Goal: Information Seeking & Learning: Learn about a topic

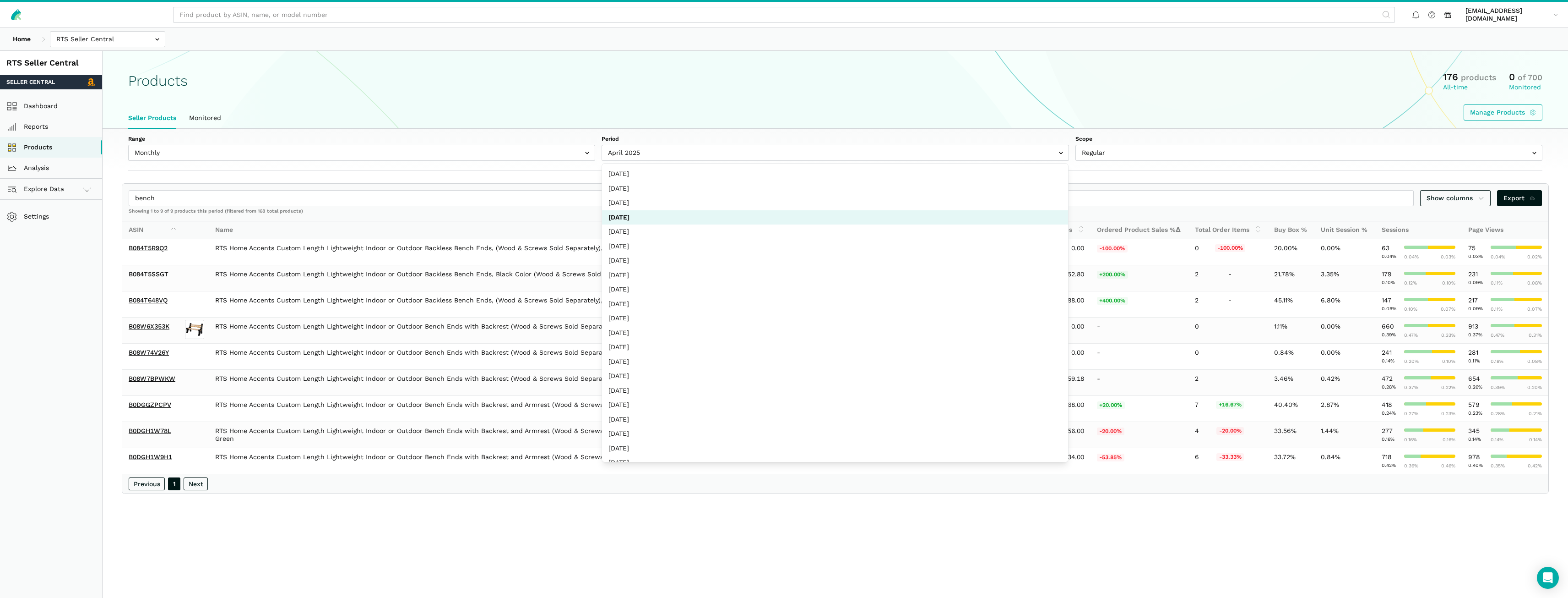
select select "Monthly|2025-04-01"
click at [113, 49] on body "aroumonada@wmciinc.com aroumona...iinc.com Settings Team Settings Log out Home" at bounding box center [784, 324] width 1568 height 649
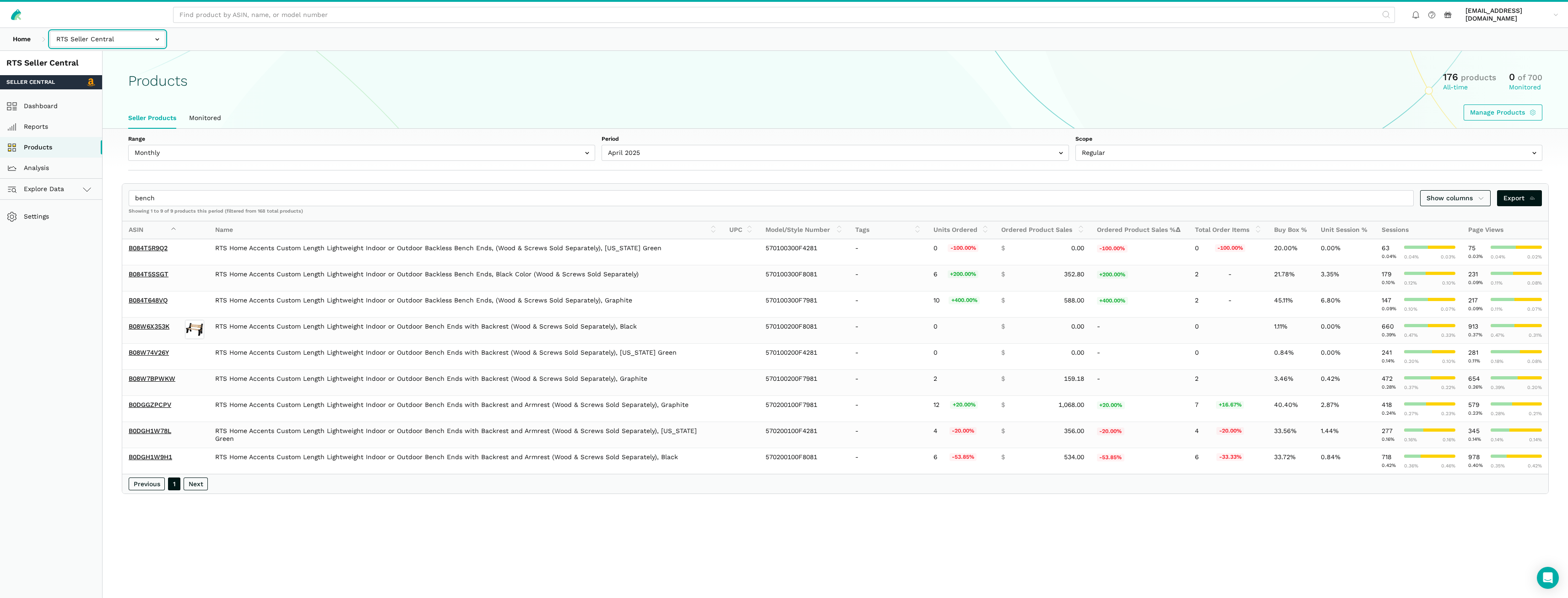
click at [114, 38] on input "text" at bounding box center [108, 39] width 116 height 16
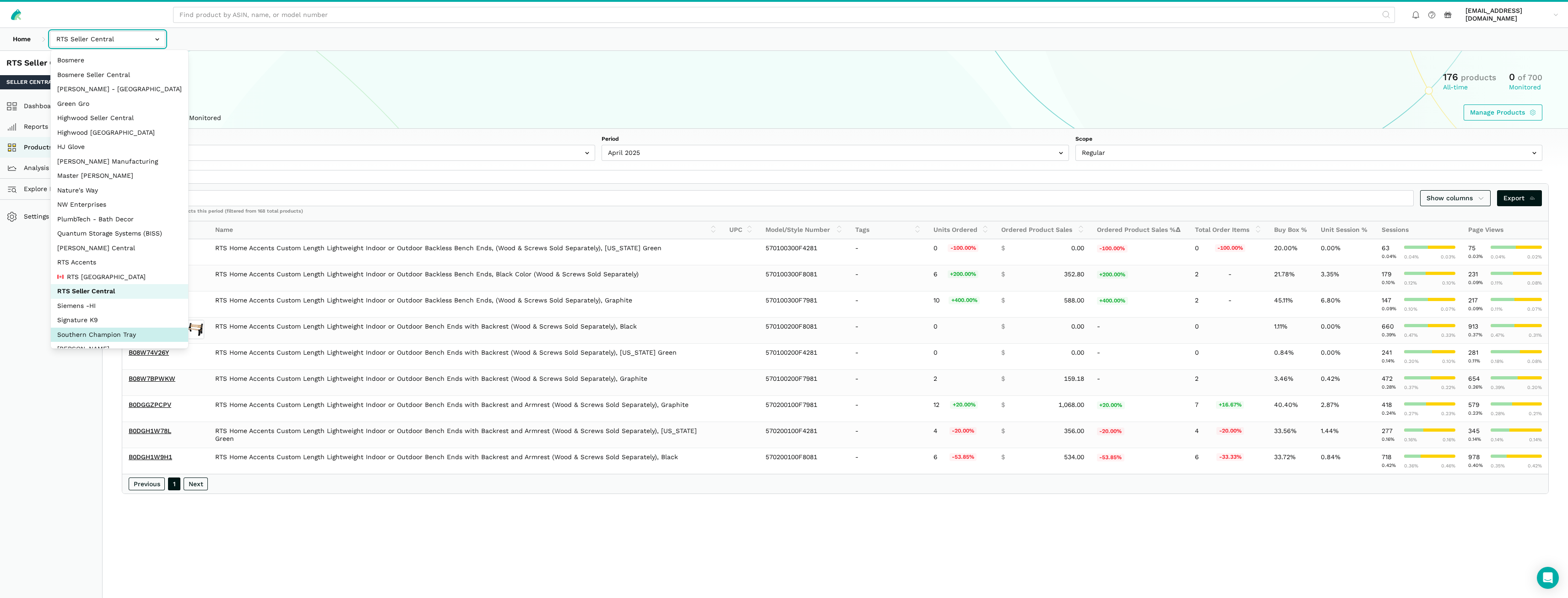
select select "oVSvG8ea9YeLvzcV4dUWoEyh"
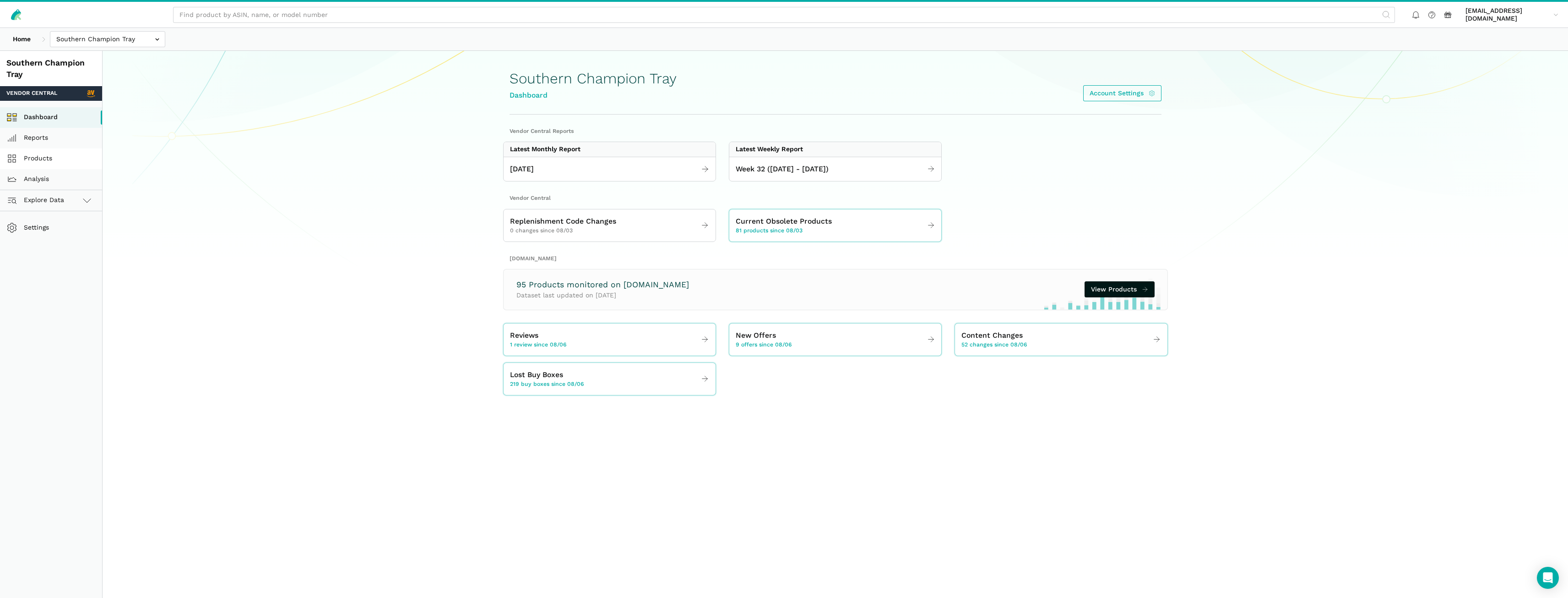
click at [54, 164] on link "Products" at bounding box center [51, 159] width 102 height 21
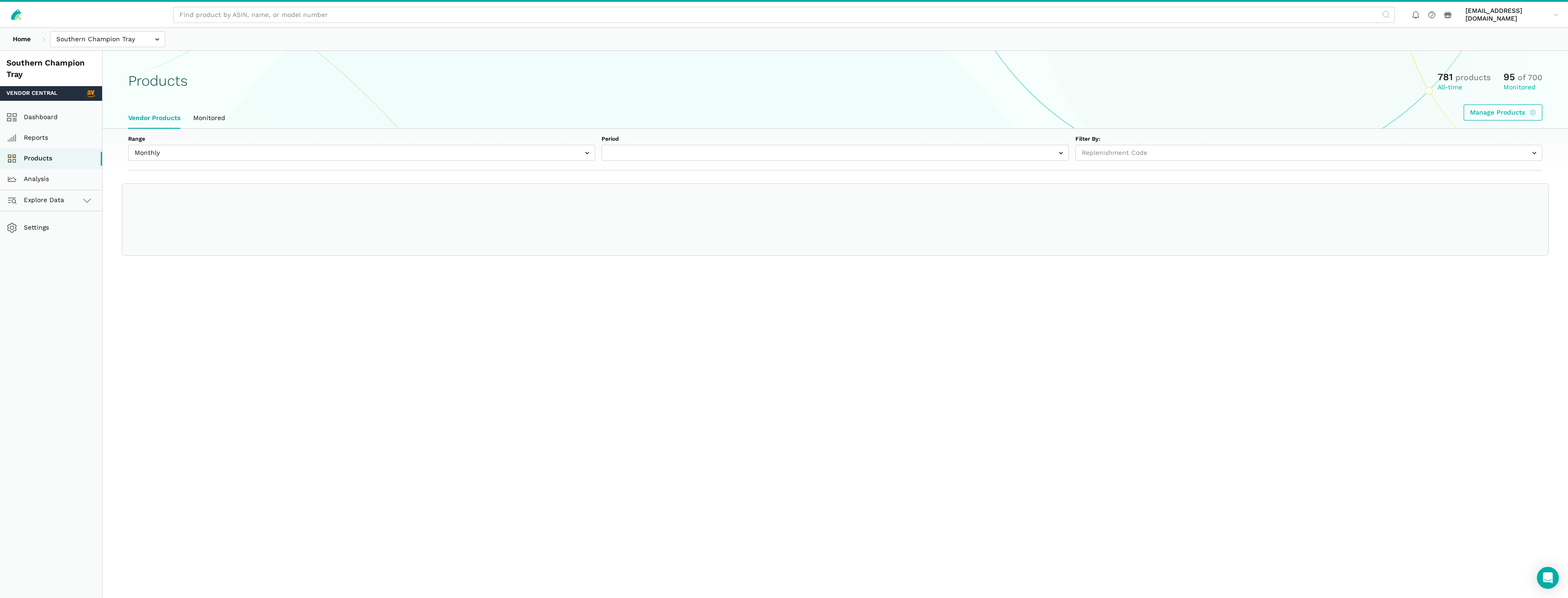
select select
select select "Monthly|[DATE]"
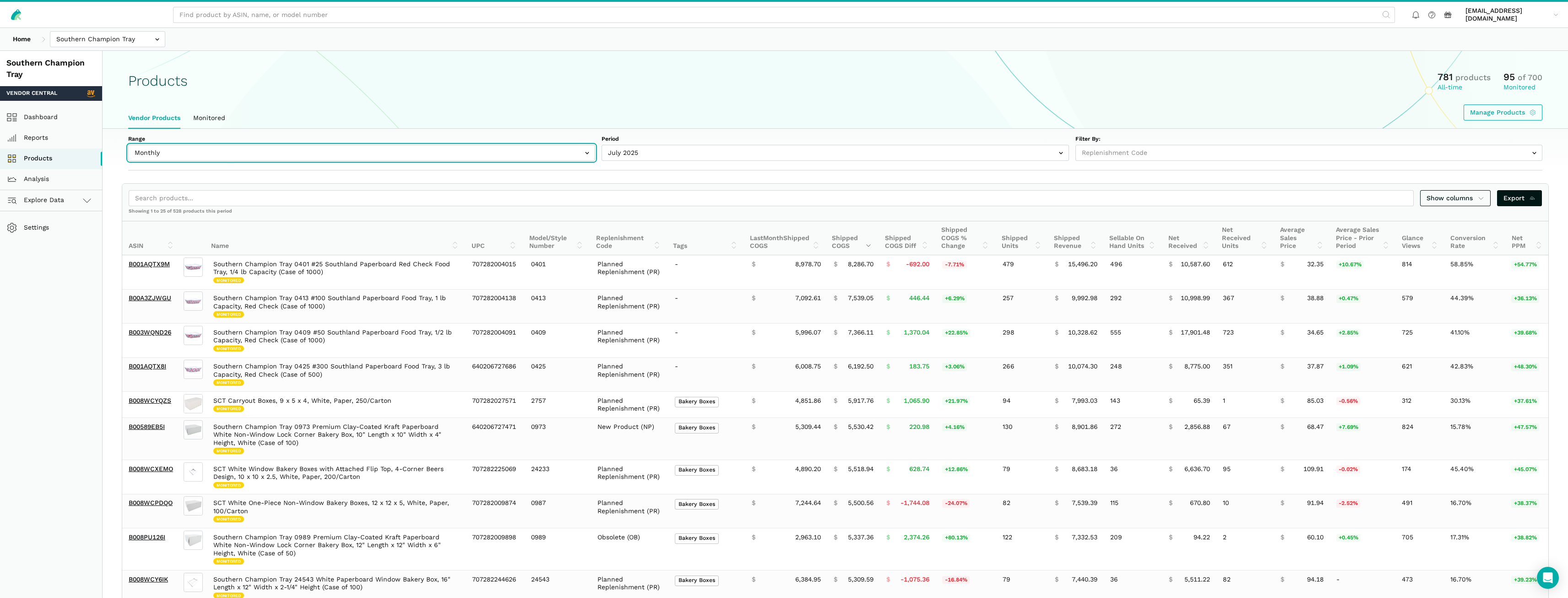
click at [331, 150] on input "text" at bounding box center [362, 153] width 467 height 16
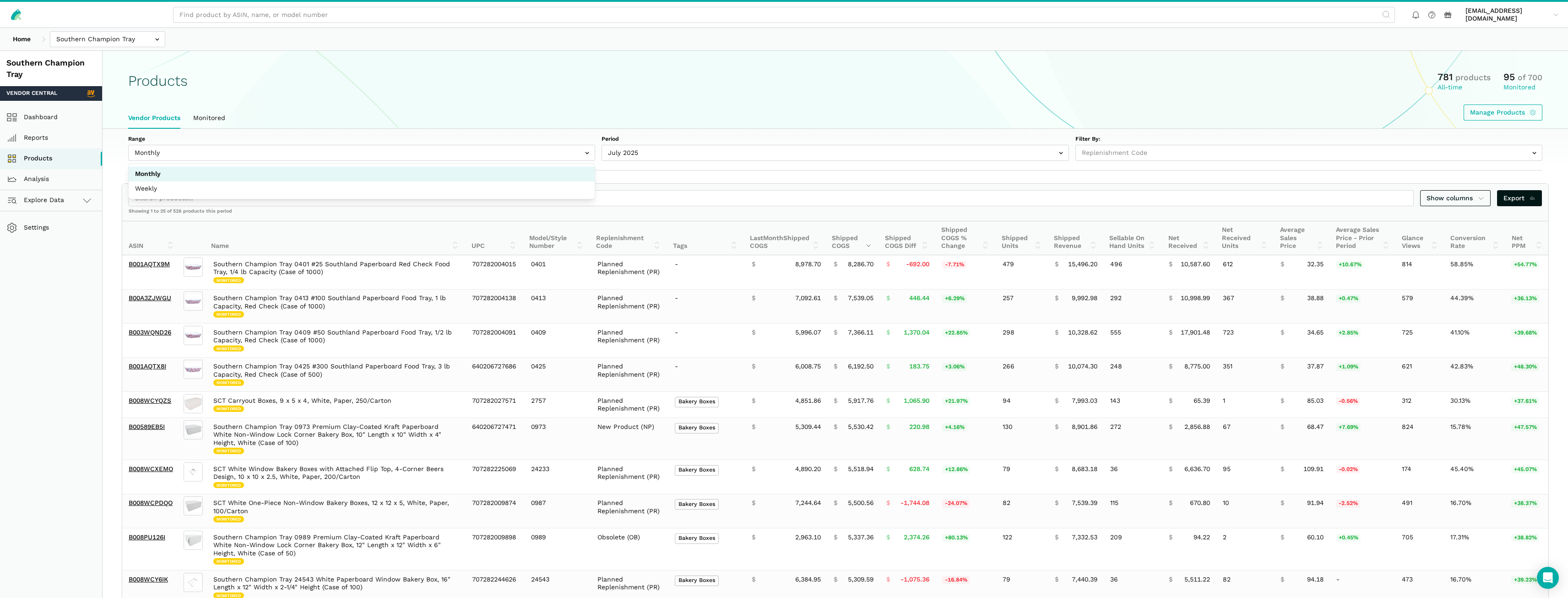
click at [385, 121] on ul "Vendor Products Monitored" at bounding box center [835, 118] width 1427 height 21
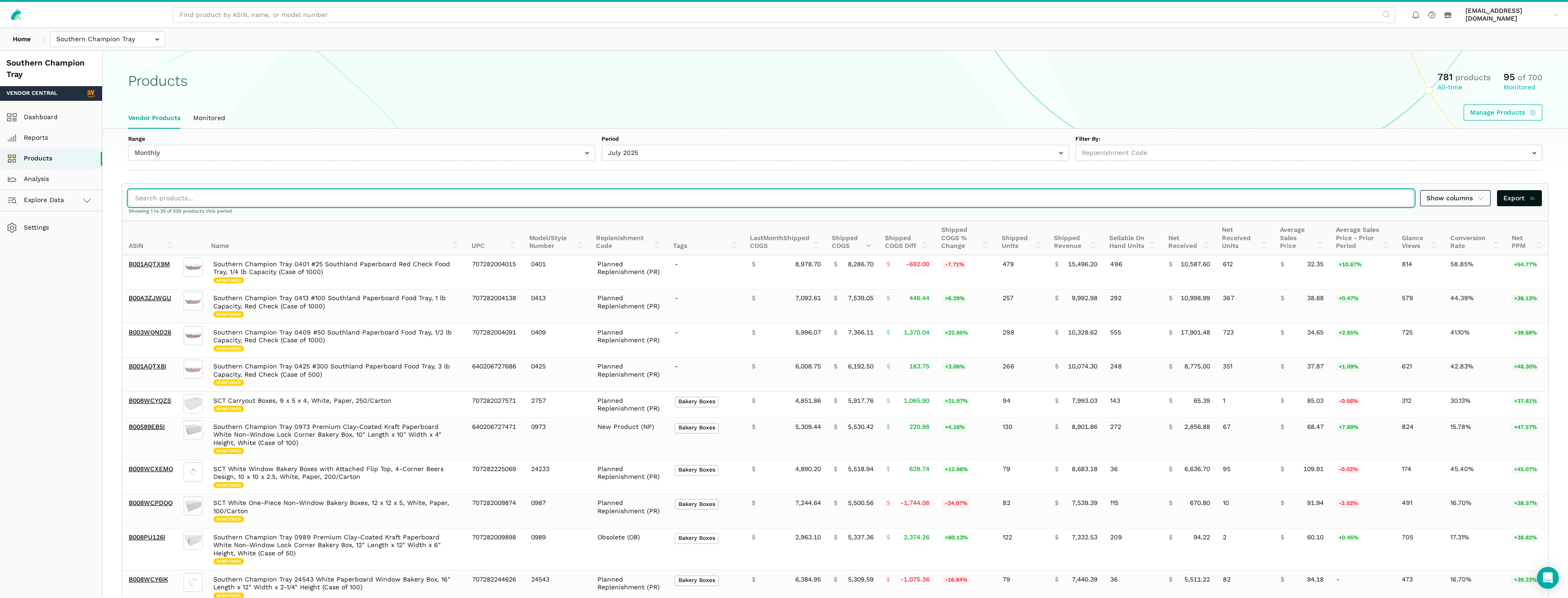
drag, startPoint x: 361, startPoint y: 194, endPoint x: 359, endPoint y: 187, distance: 7.3
click at [360, 189] on div "Show columns Export" at bounding box center [835, 198] width 1426 height 29
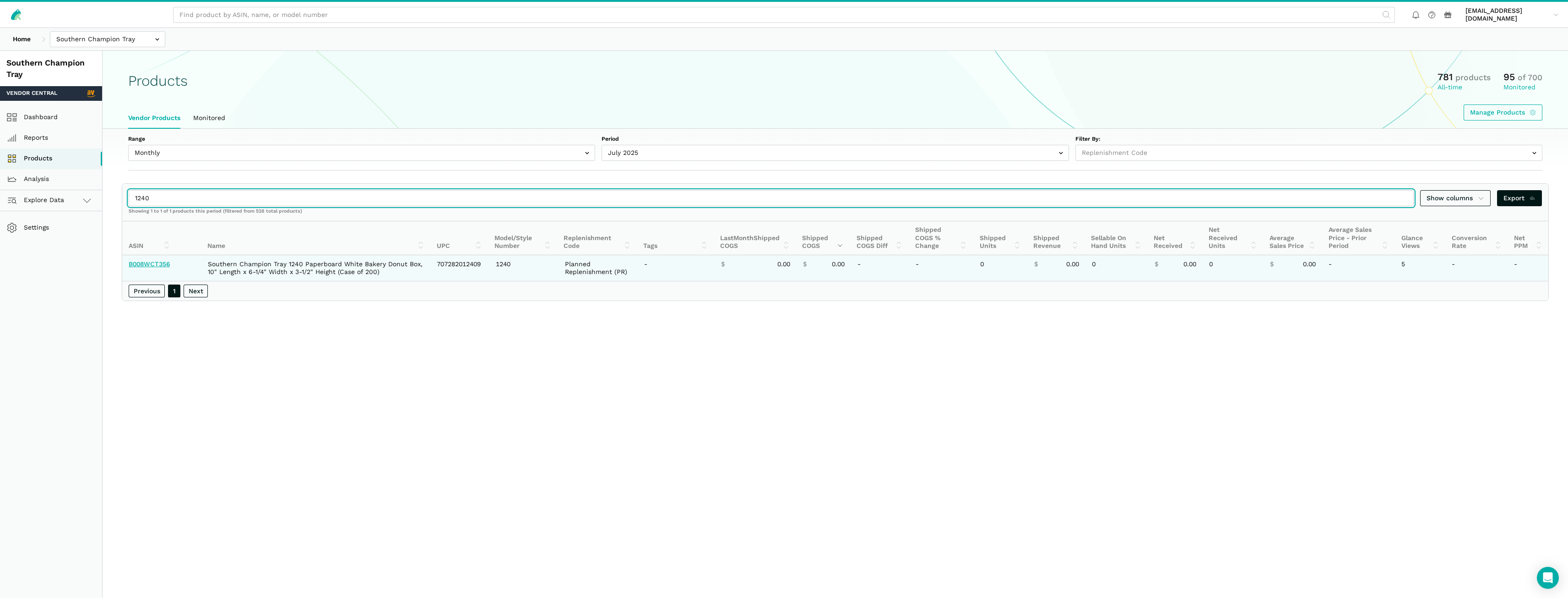
type input "1240"
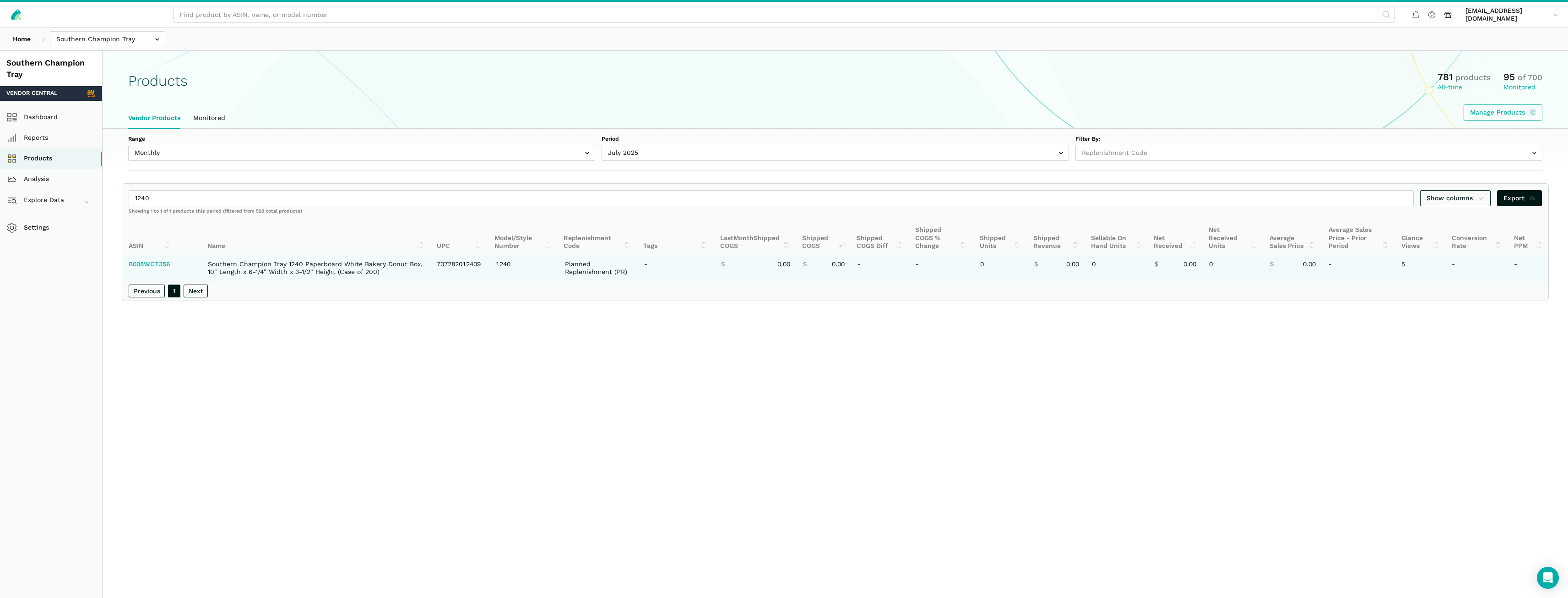
click at [138, 265] on link "B008WCT356" at bounding box center [149, 264] width 41 height 7
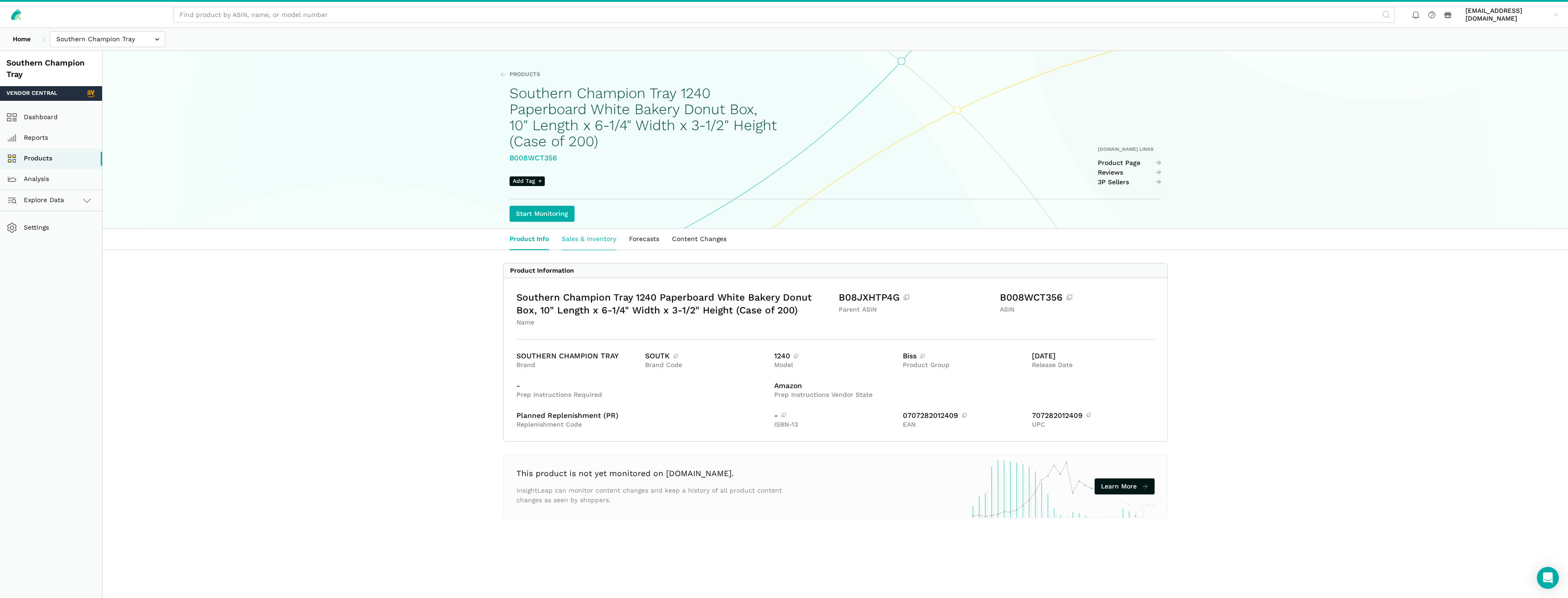
drag, startPoint x: 593, startPoint y: 239, endPoint x: 604, endPoint y: 240, distance: 11.0
click at [594, 240] on link "Sales & Inventory" at bounding box center [589, 239] width 68 height 21
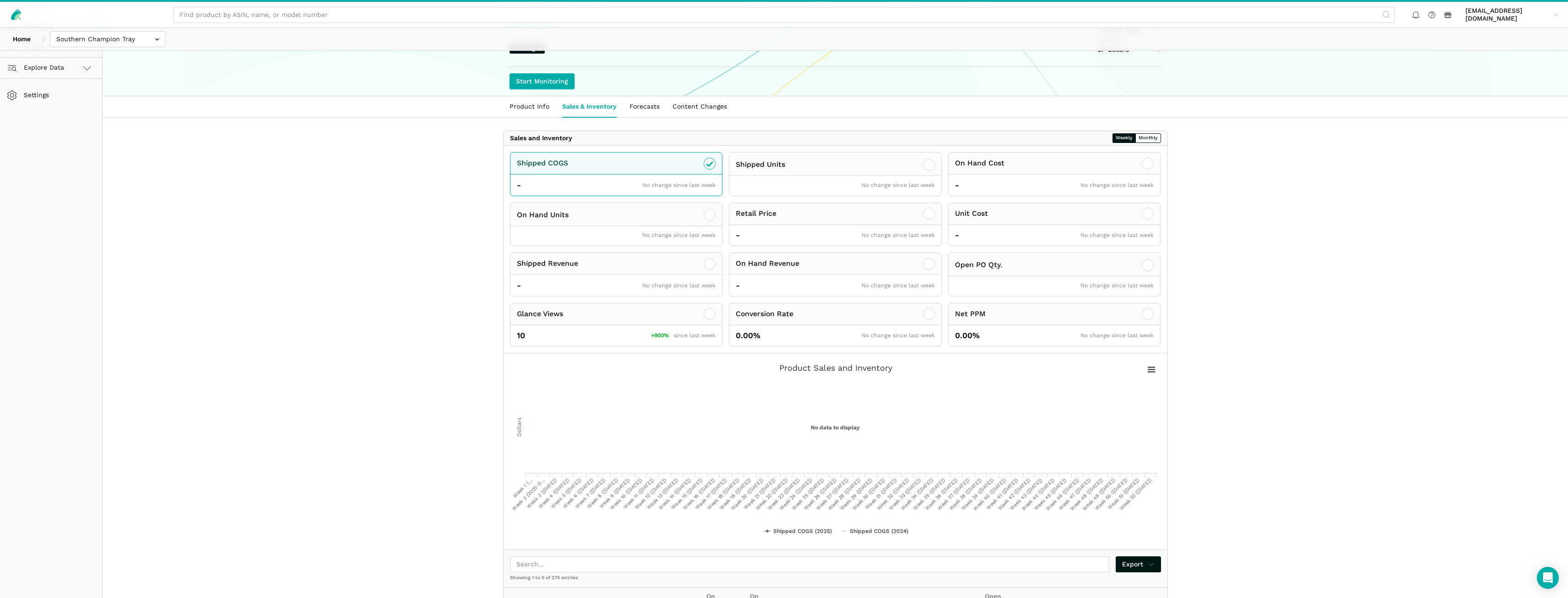
scroll to position [138, 0]
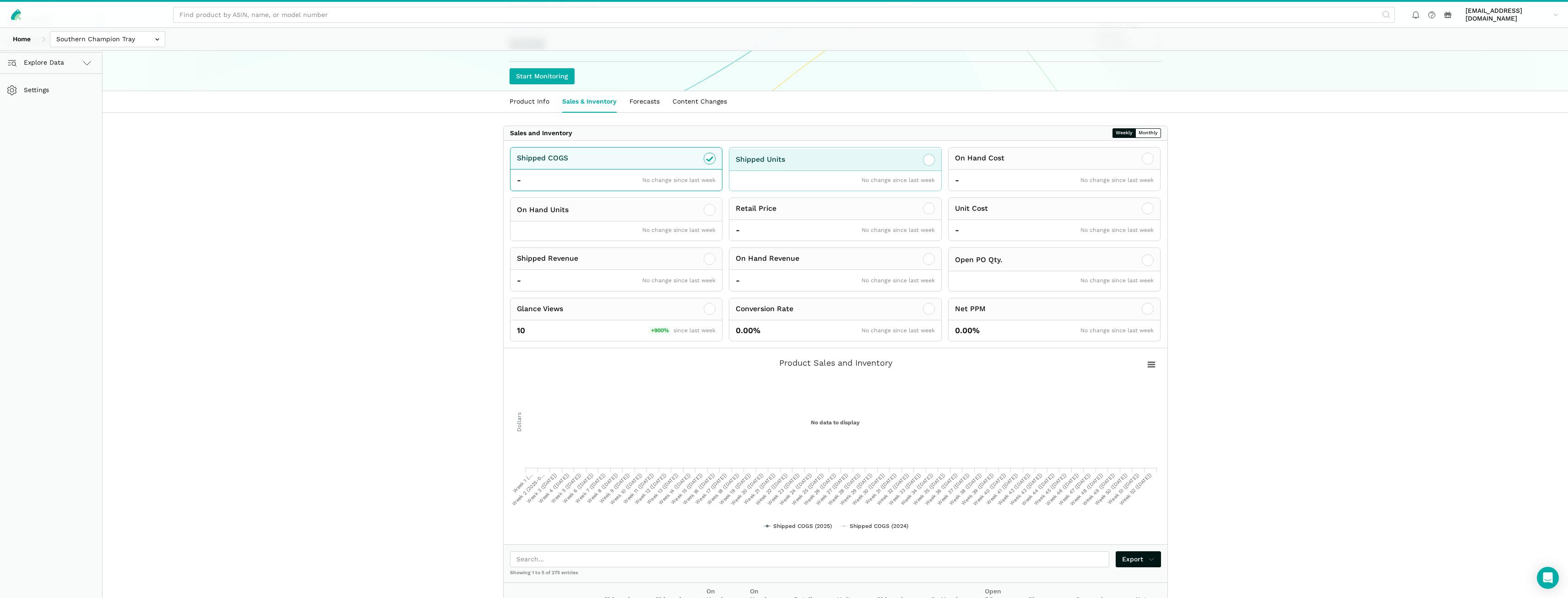
click at [934, 162] on icon at bounding box center [929, 160] width 11 height 11
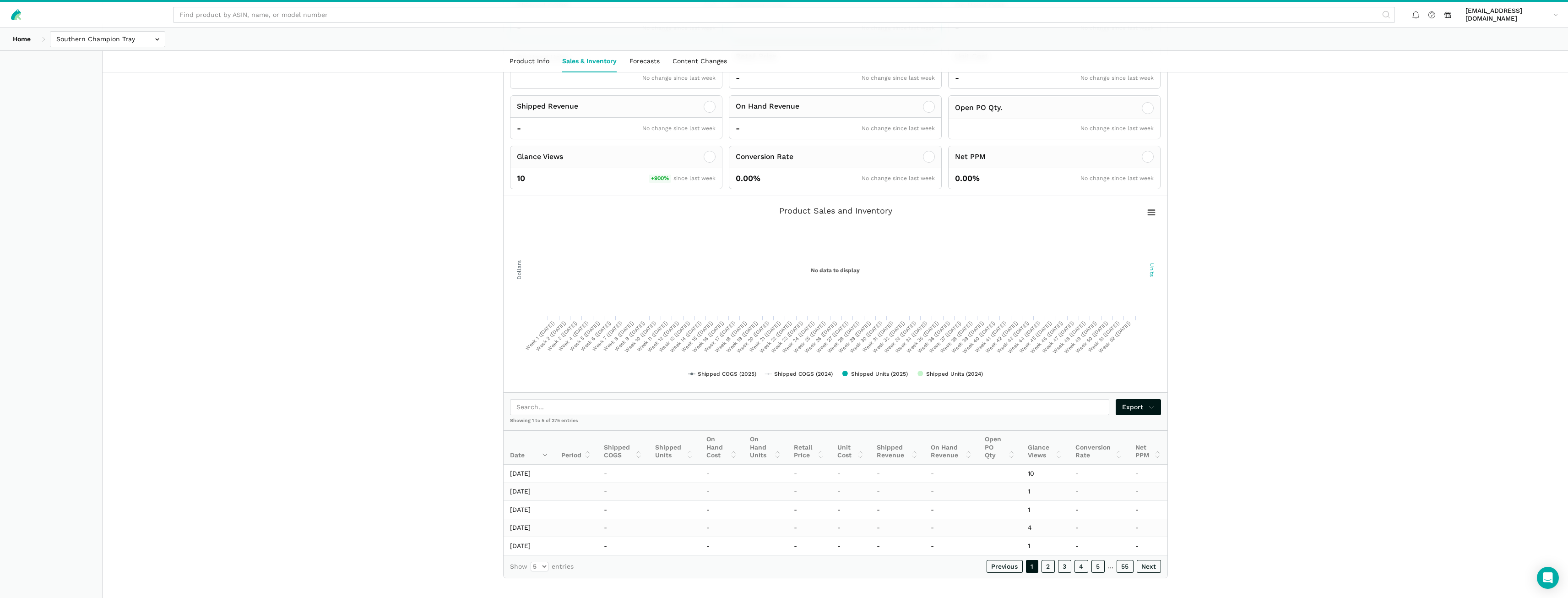
scroll to position [295, 0]
click at [1096, 560] on link "5" at bounding box center [1098, 560] width 13 height 13
click at [1098, 563] on link "6" at bounding box center [1097, 560] width 14 height 13
click at [1100, 566] on link "7" at bounding box center [1098, 560] width 13 height 13
click at [1099, 565] on link "8" at bounding box center [1097, 560] width 14 height 13
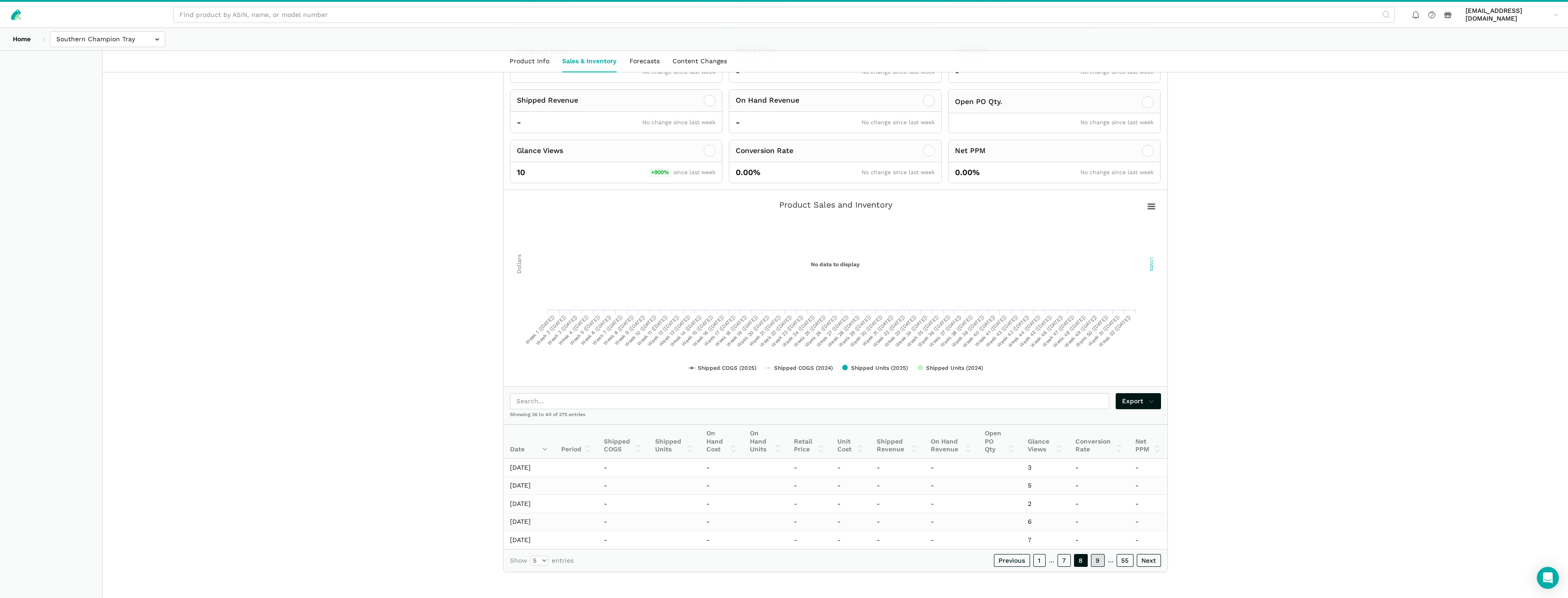
click at [1099, 565] on link "9" at bounding box center [1097, 560] width 14 height 13
click at [1099, 565] on link "10" at bounding box center [1096, 560] width 16 height 13
click at [1099, 565] on link "11" at bounding box center [1097, 560] width 15 height 13
click at [1099, 565] on link "12" at bounding box center [1097, 560] width 16 height 13
click at [1099, 565] on link "14" at bounding box center [1096, 560] width 16 height 13
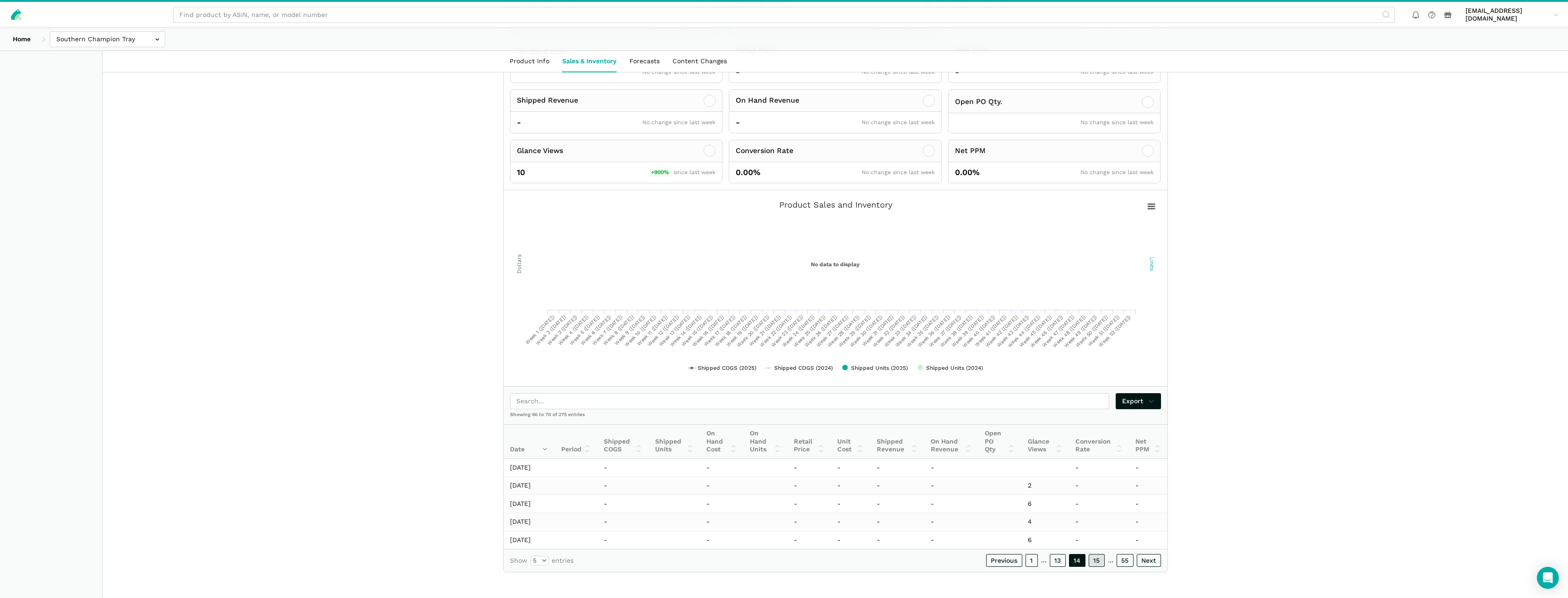
click at [1099, 565] on link "15" at bounding box center [1097, 560] width 16 height 13
click at [1099, 565] on link "16" at bounding box center [1096, 560] width 16 height 13
click at [1099, 565] on link "17" at bounding box center [1097, 560] width 16 height 13
click at [1099, 565] on link "19" at bounding box center [1096, 560] width 16 height 13
click at [1099, 565] on link "20" at bounding box center [1096, 560] width 18 height 13
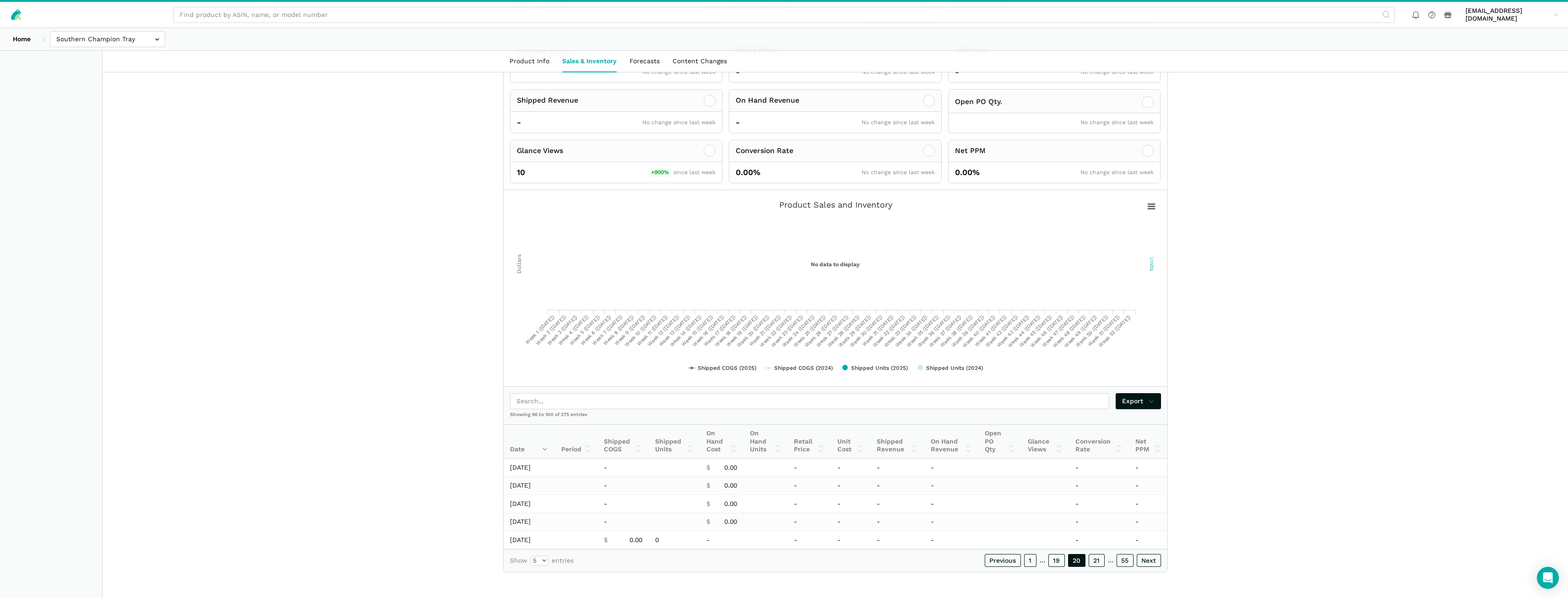
click at [1099, 565] on link "21" at bounding box center [1097, 560] width 16 height 13
click at [1099, 565] on link "23" at bounding box center [1096, 560] width 17 height 13
click at [1099, 565] on link "24" at bounding box center [1096, 560] width 18 height 13
click at [1099, 565] on link "25" at bounding box center [1096, 560] width 17 height 13
click at [1099, 565] on link "26" at bounding box center [1096, 560] width 18 height 13
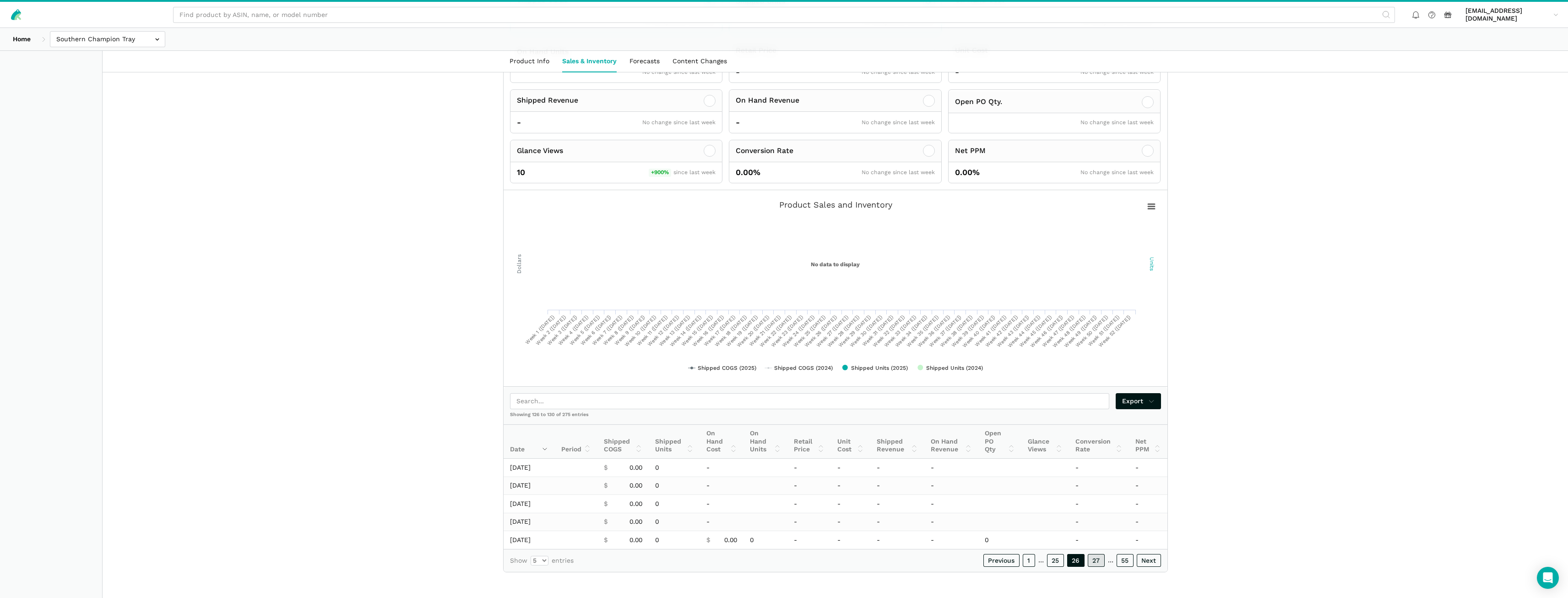
click at [1099, 565] on link "27" at bounding box center [1096, 560] width 17 height 13
click at [1099, 565] on link "28" at bounding box center [1096, 560] width 18 height 13
click at [1099, 565] on link "29" at bounding box center [1096, 560] width 18 height 13
click at [1098, 565] on link "30" at bounding box center [1096, 560] width 18 height 13
click at [1098, 565] on link "31" at bounding box center [1097, 560] width 16 height 13
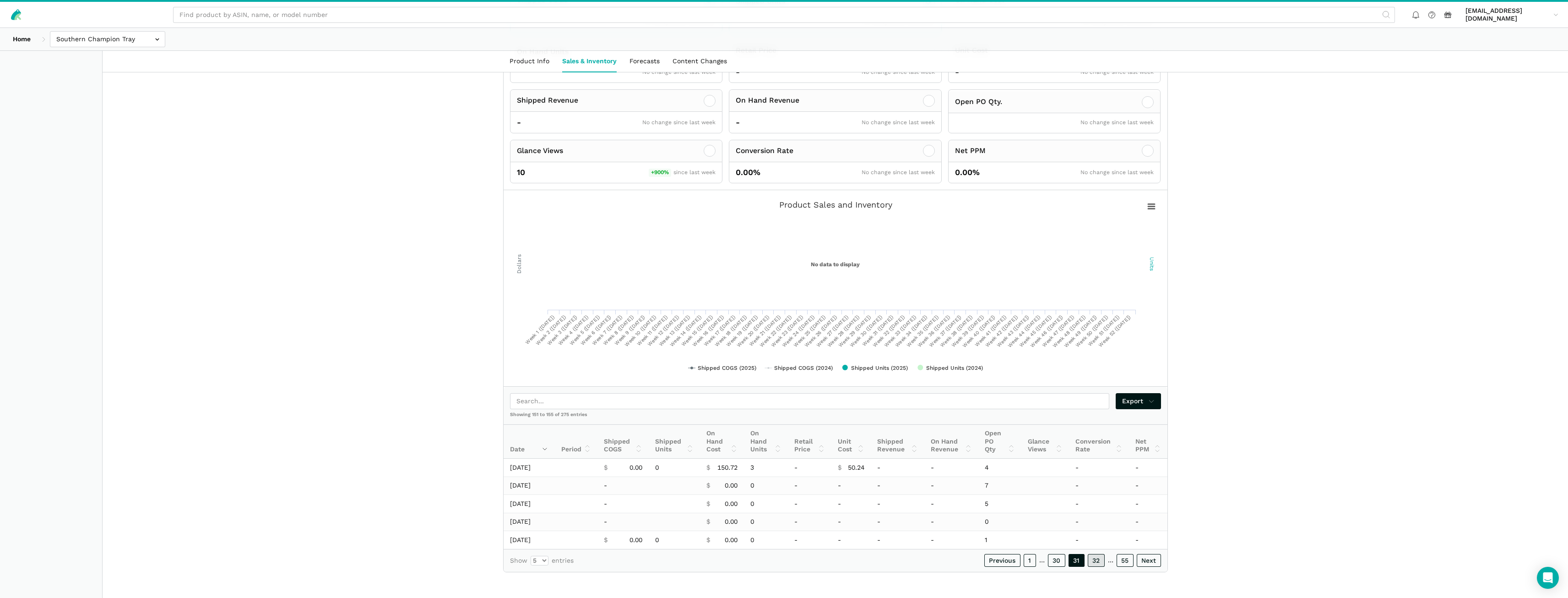
click at [1098, 565] on link "32" at bounding box center [1096, 560] width 17 height 13
click at [1098, 565] on link "33" at bounding box center [1096, 560] width 17 height 13
click at [1098, 565] on link "34" at bounding box center [1096, 560] width 18 height 13
click at [1098, 565] on link "35" at bounding box center [1096, 560] width 17 height 13
click at [1098, 565] on link "36" at bounding box center [1096, 560] width 18 height 13
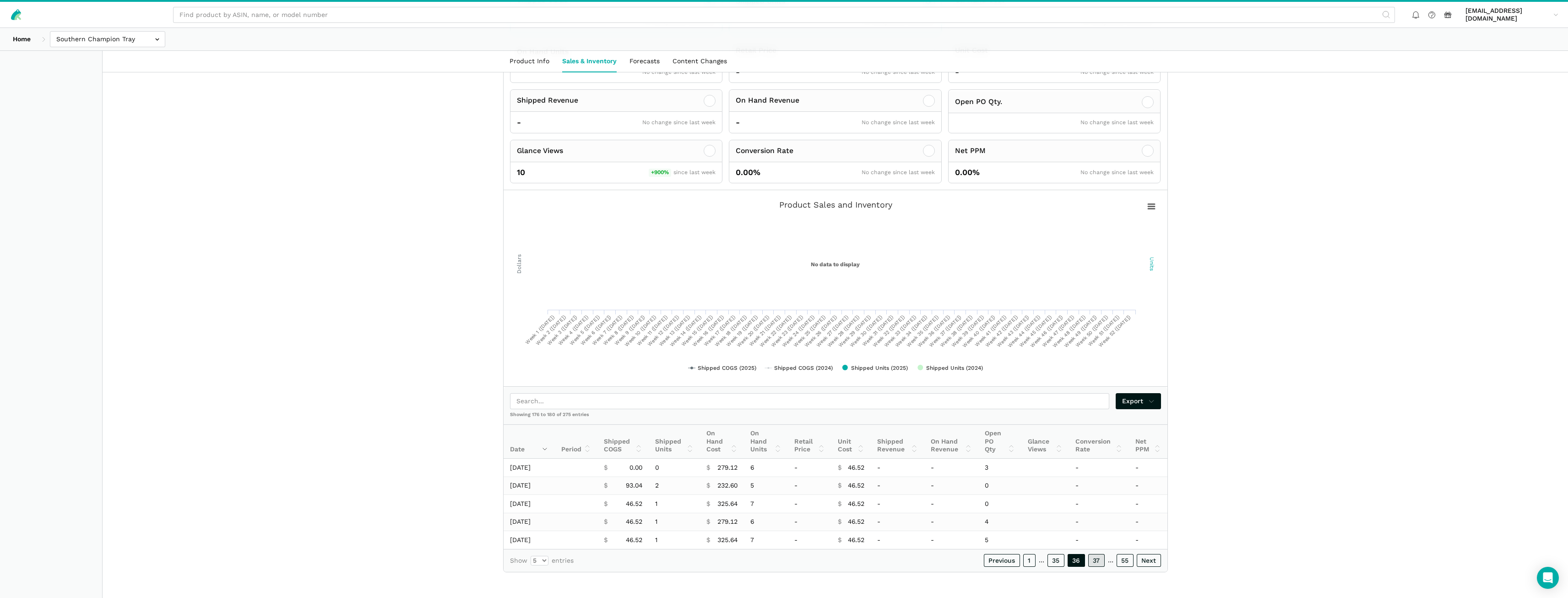
click at [1098, 565] on link "37" at bounding box center [1096, 560] width 16 height 13
click at [1098, 565] on link "38" at bounding box center [1096, 560] width 18 height 13
click at [1098, 565] on link "39" at bounding box center [1096, 560] width 18 height 13
click at [1098, 565] on link "40" at bounding box center [1096, 560] width 18 height 13
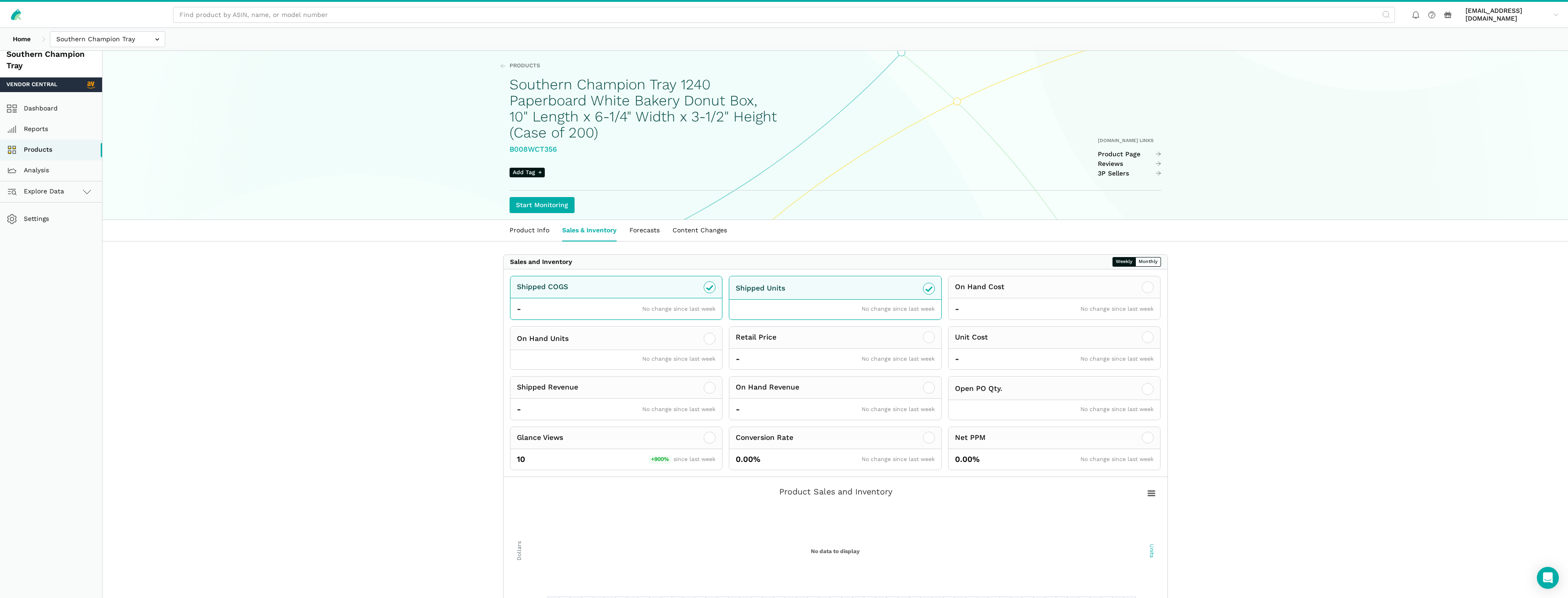
scroll to position [0, 0]
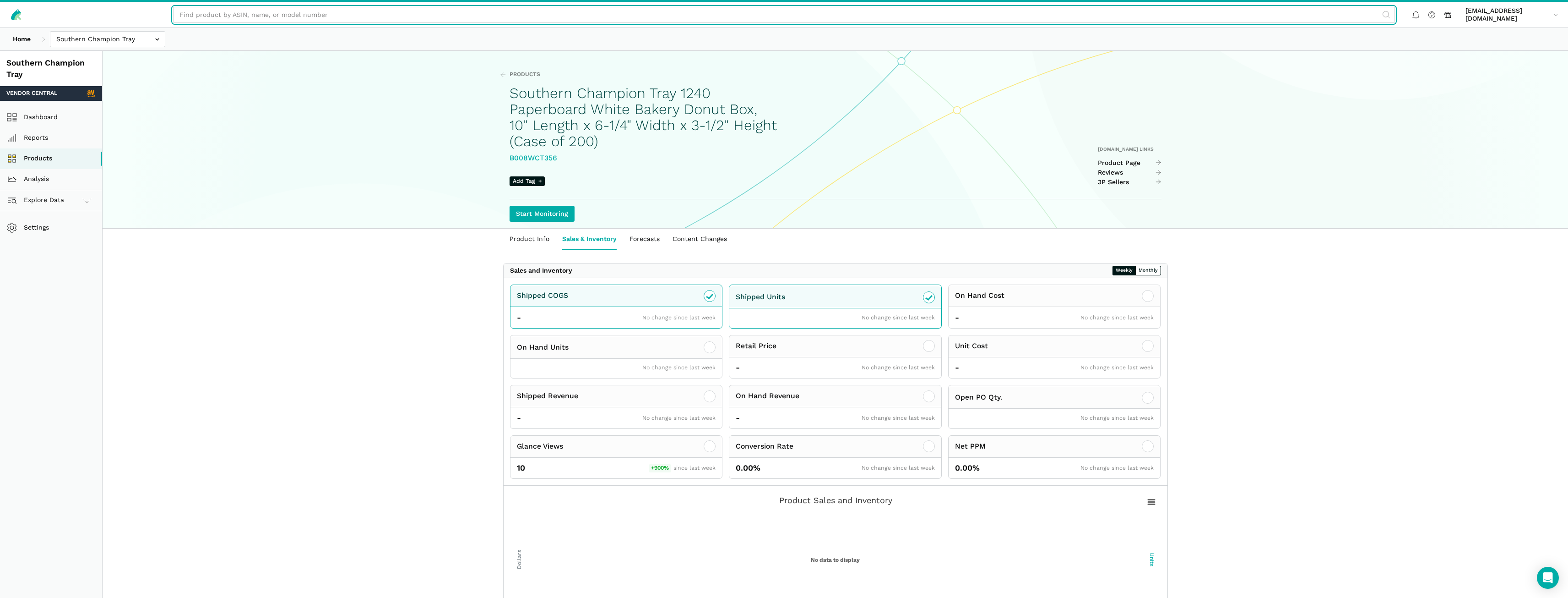
click at [304, 13] on input "text" at bounding box center [783, 15] width 1222 height 16
paste input "B008WCSNUC"
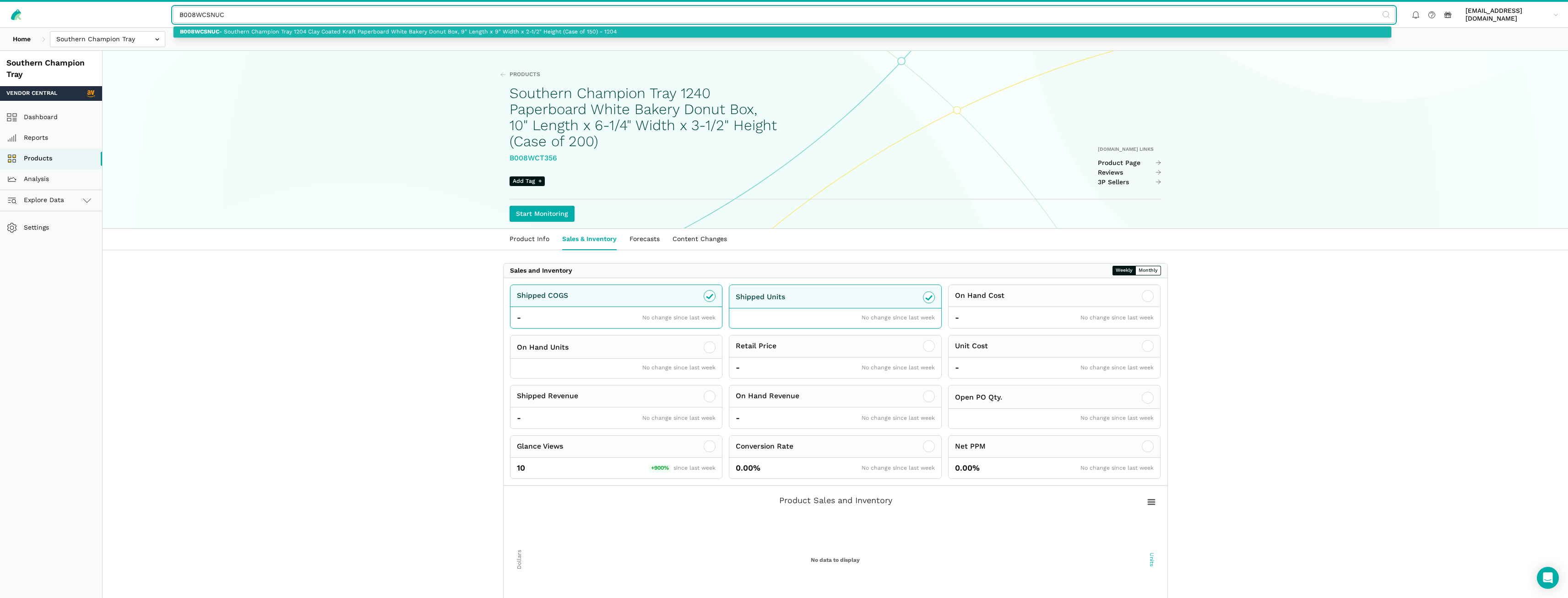
click at [252, 34] on link "B008WCSNUC - Southern Champion Tray 1204 Clay Coated Kraft Paperboard White Bak…" at bounding box center [782, 32] width 1218 height 12
type input "B008WCSNUC - Southern Champion Tray 1204 Clay Coated Kraft Paperboard White Bak…"
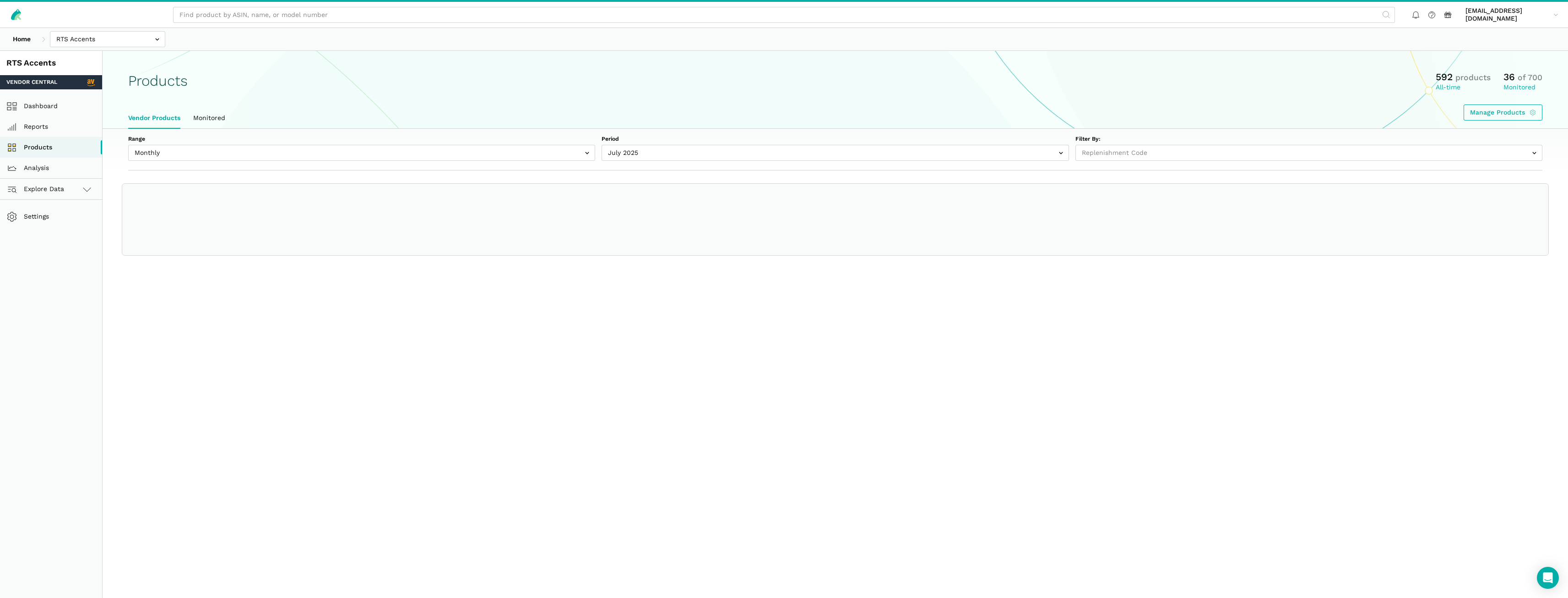
select select "Monthly|[DATE]"
select select
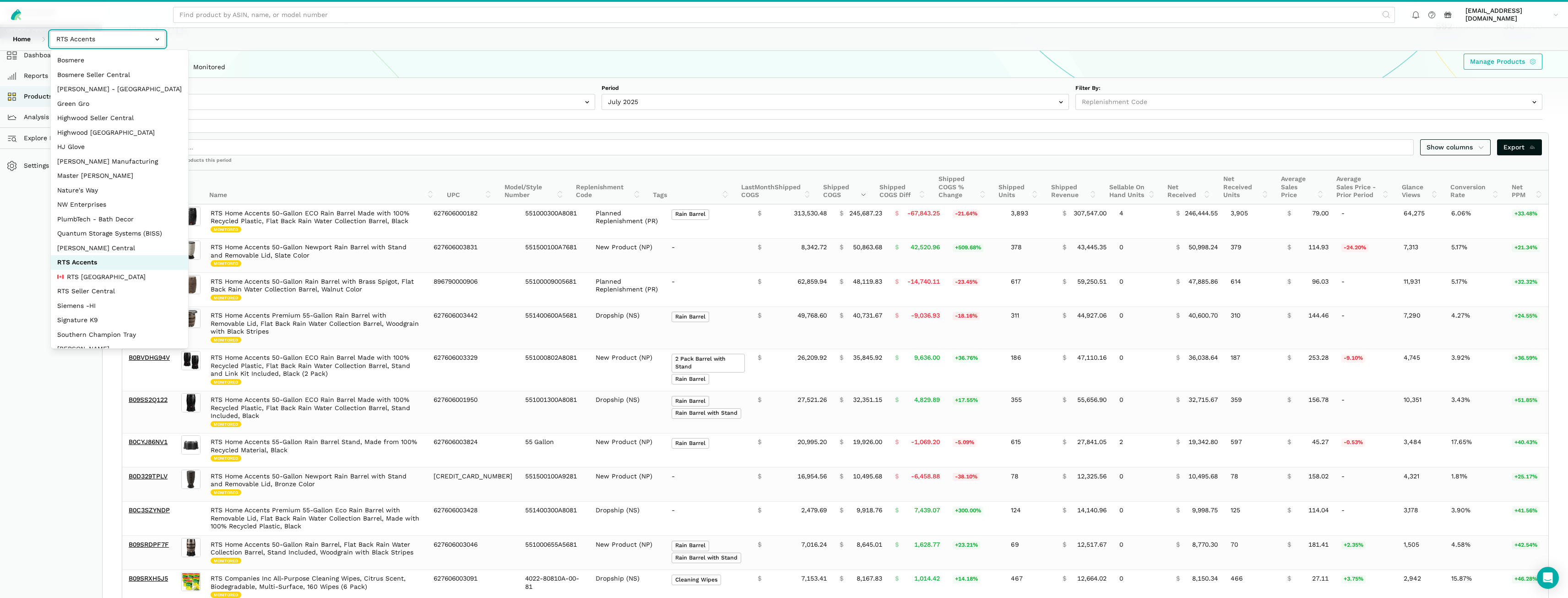
click at [99, 33] on input "text" at bounding box center [108, 39] width 116 height 16
select select "oVSvG8ea9YeLvzcV4dUWoEyh"
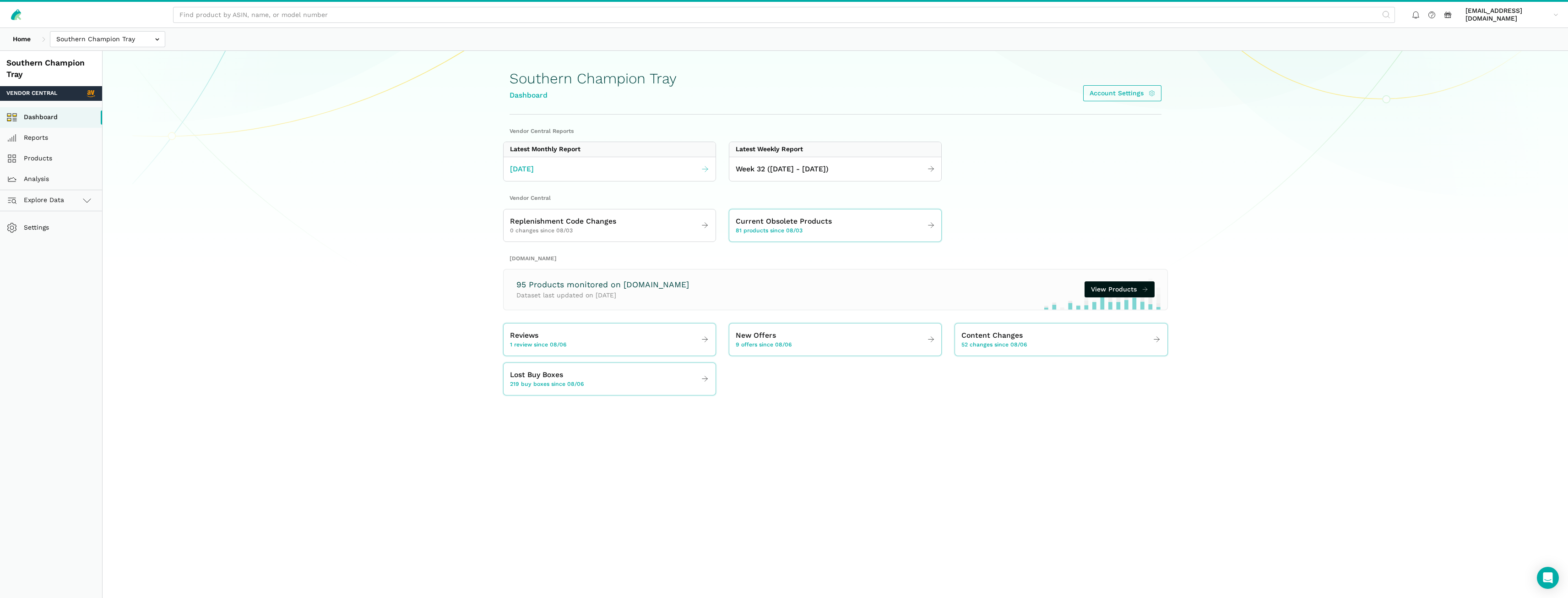
click at [569, 169] on link "[DATE]" at bounding box center [609, 169] width 212 height 18
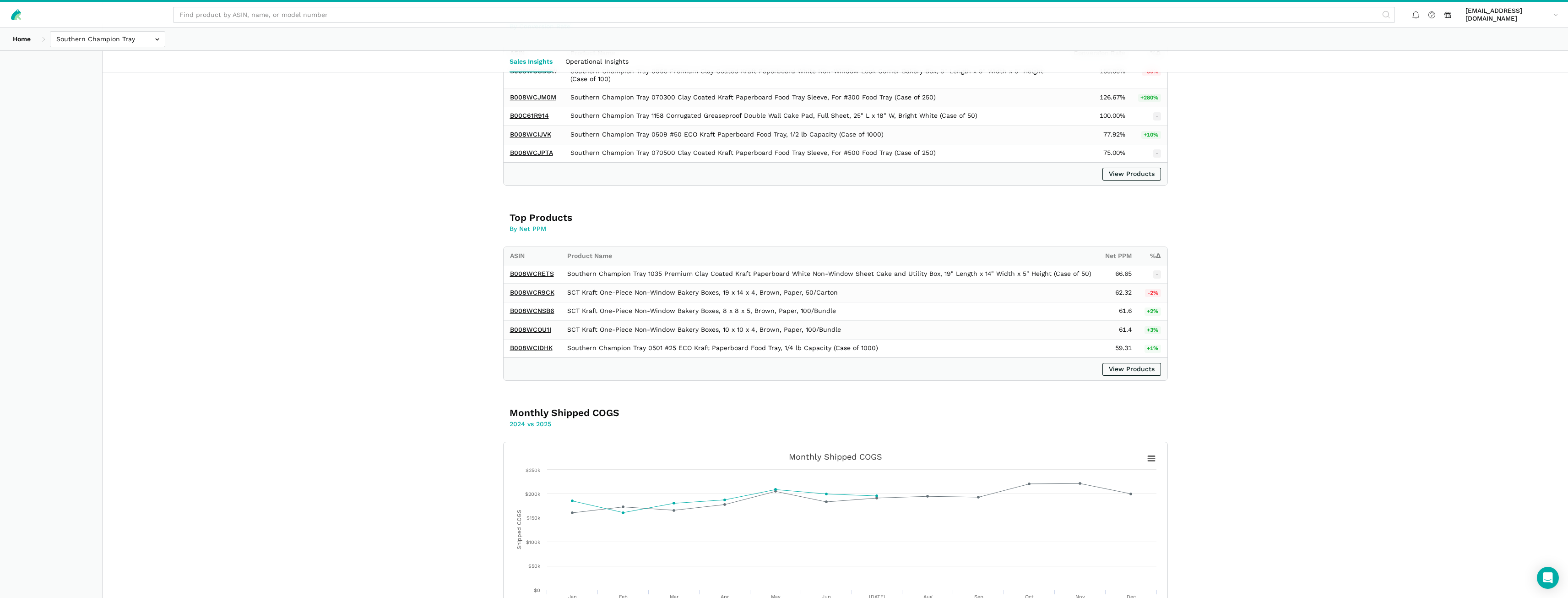
scroll to position [962, 0]
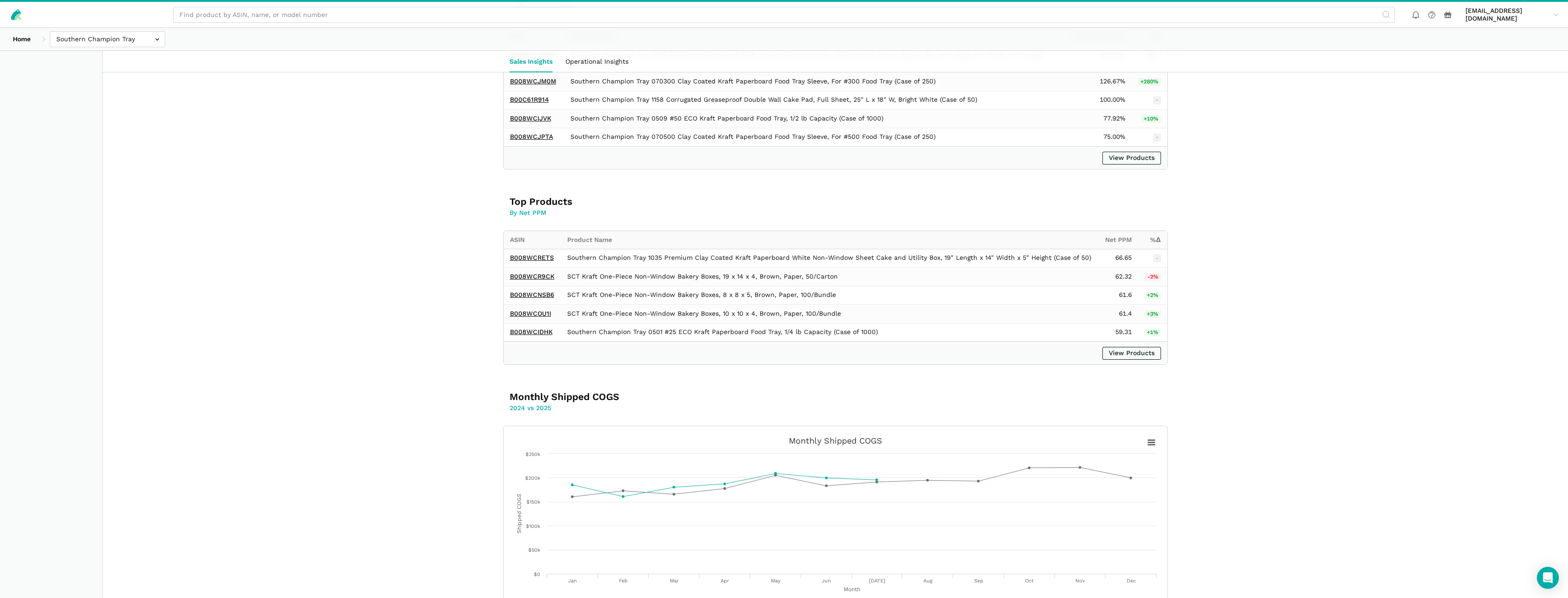
drag, startPoint x: 1384, startPoint y: 339, endPoint x: 1057, endPoint y: 507, distance: 367.6
click at [1384, 339] on section "Overview Shipped COGS Year-To-Date $ 1,316,189.82 +5% 2025 YTD $ 1,254,362.02 2…" at bounding box center [835, 69] width 1466 height 1708
drag, startPoint x: 1510, startPoint y: 309, endPoint x: 1479, endPoint y: 290, distance: 36.4
click at [1510, 309] on section "Overview Shipped COGS Year-To-Date $ 1,316,189.82 +5% 2025 YTD $ 1,254,362.02 2…" at bounding box center [835, 69] width 1466 height 1708
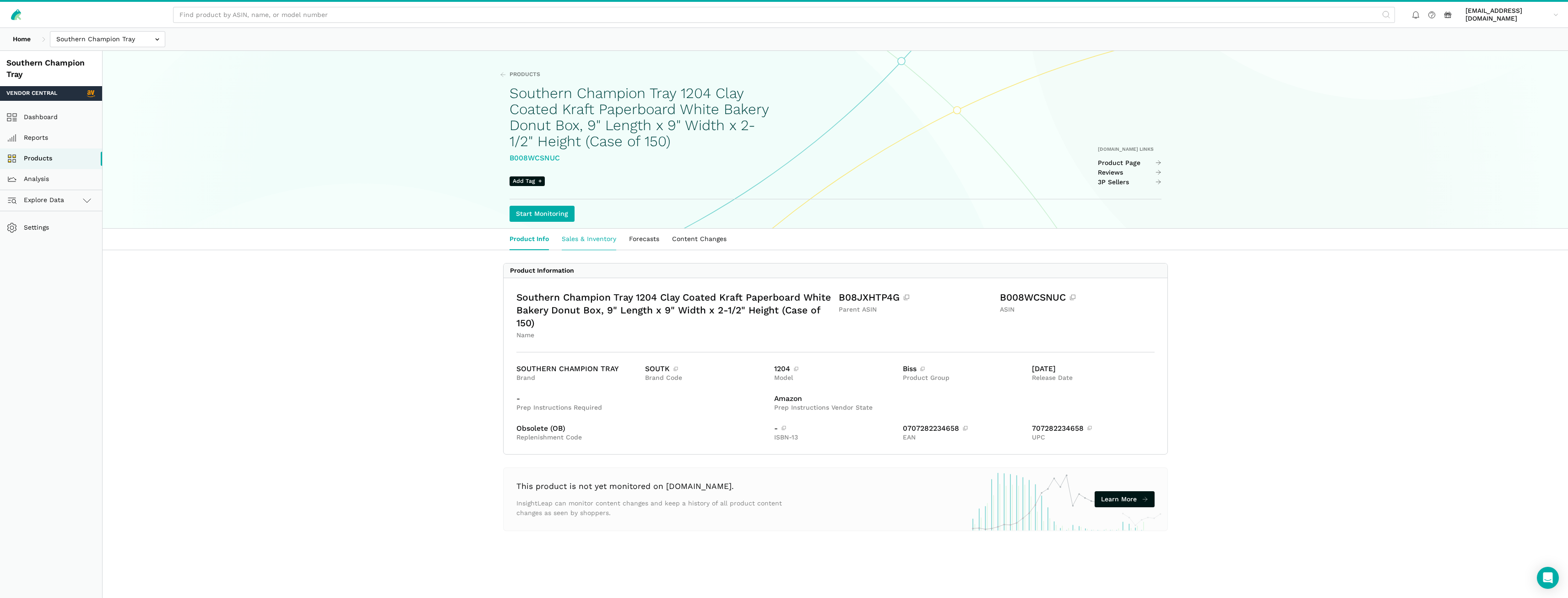
click at [600, 238] on link "Sales & Inventory" at bounding box center [589, 239] width 68 height 21
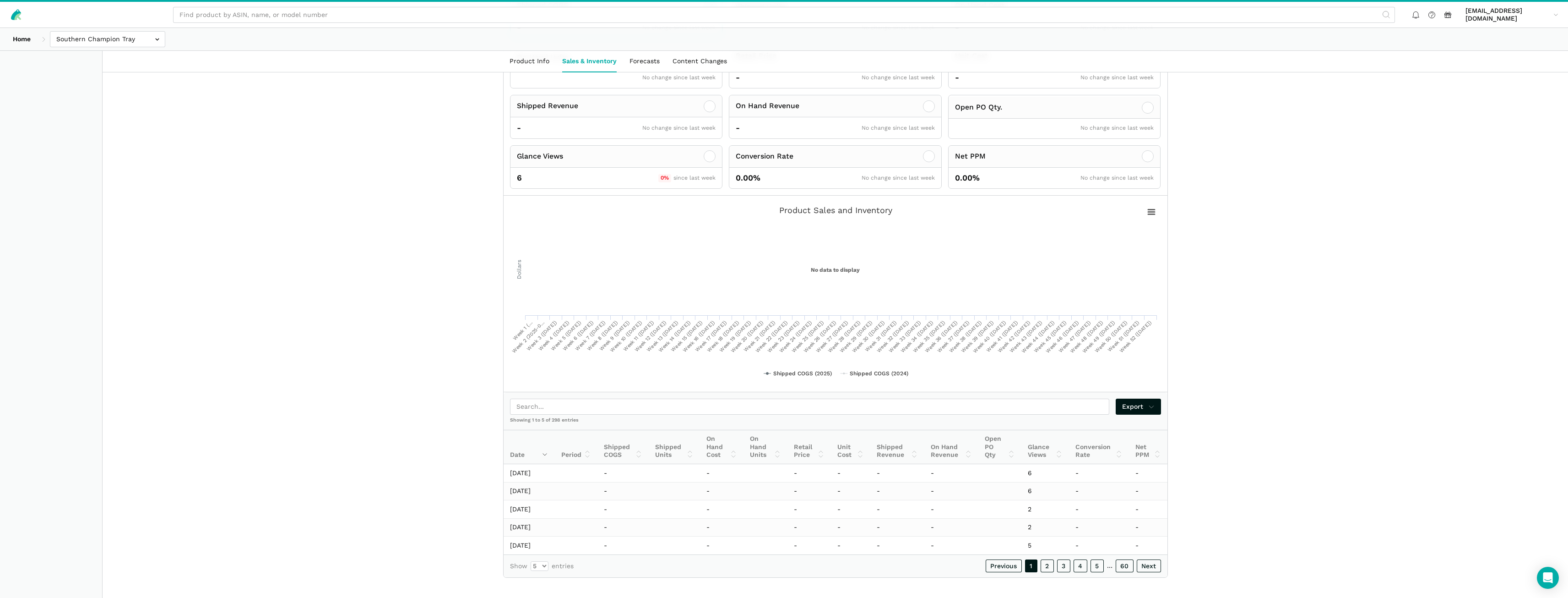
scroll to position [295, 0]
click at [1098, 561] on link "5" at bounding box center [1097, 560] width 13 height 13
click at [1097, 563] on link "6" at bounding box center [1097, 560] width 14 height 13
click at [1097, 563] on link "7" at bounding box center [1097, 560] width 13 height 13
click at [1097, 563] on link "8" at bounding box center [1097, 560] width 14 height 13
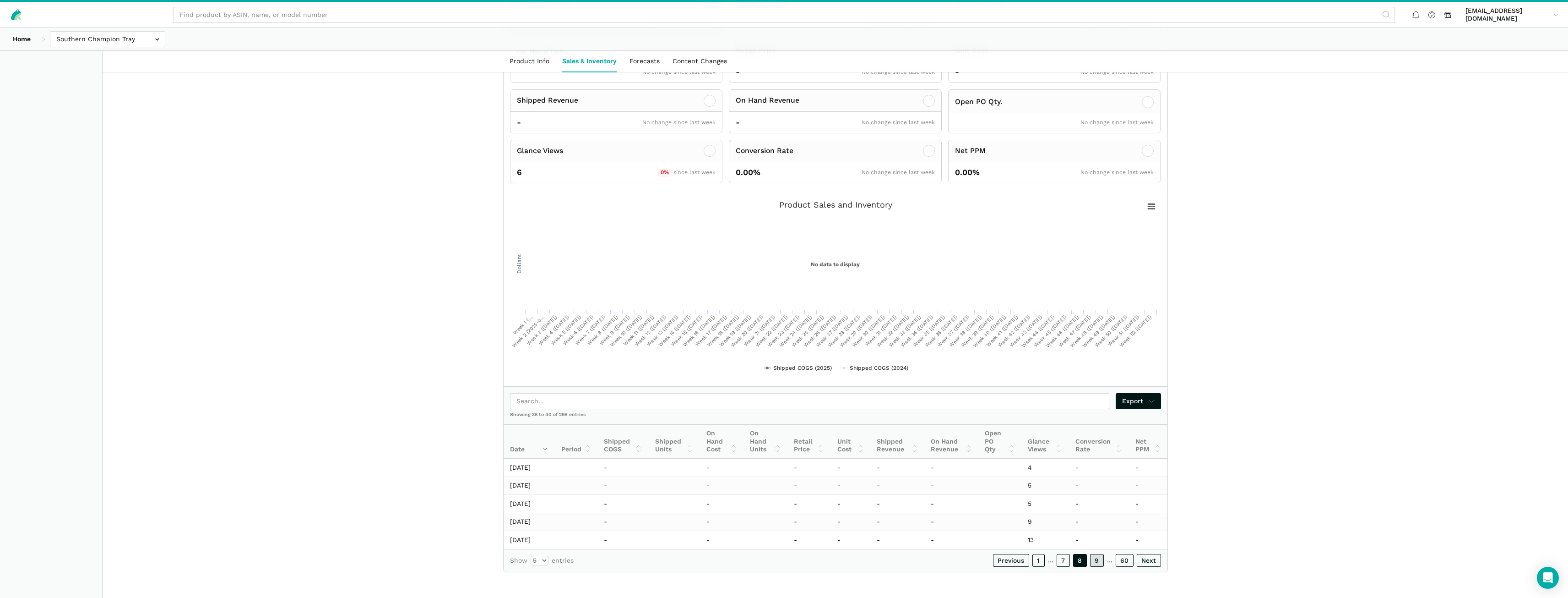
click at [1097, 563] on link "9" at bounding box center [1097, 560] width 14 height 13
click at [1097, 563] on link "10" at bounding box center [1095, 560] width 16 height 13
click at [1097, 563] on link "11" at bounding box center [1096, 560] width 15 height 13
click at [1097, 563] on link "12" at bounding box center [1096, 560] width 16 height 13
click at [1096, 563] on link "13" at bounding box center [1096, 560] width 16 height 13
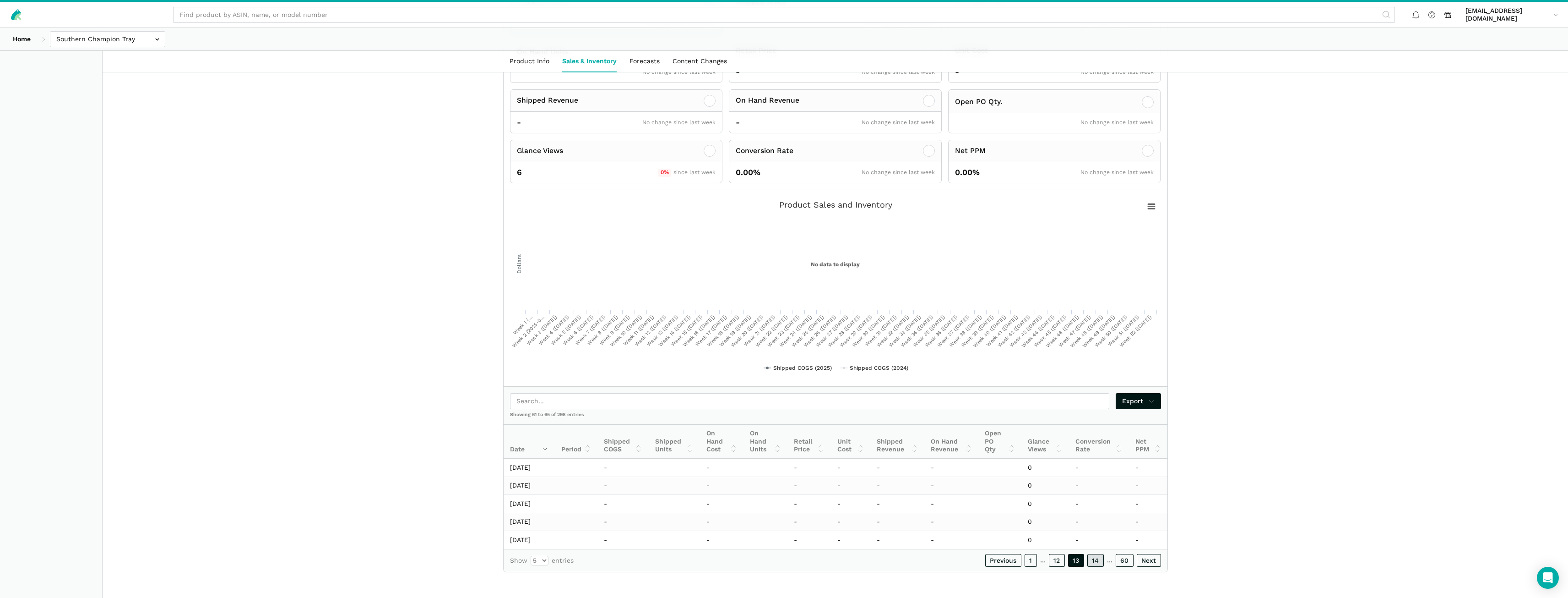
click at [1096, 563] on link "14" at bounding box center [1095, 560] width 16 height 13
click at [1096, 563] on link "15" at bounding box center [1096, 560] width 16 height 13
click at [1096, 563] on link "16" at bounding box center [1095, 560] width 16 height 13
click at [1096, 563] on link "17" at bounding box center [1096, 560] width 16 height 13
click at [1096, 563] on link "18" at bounding box center [1095, 560] width 16 height 13
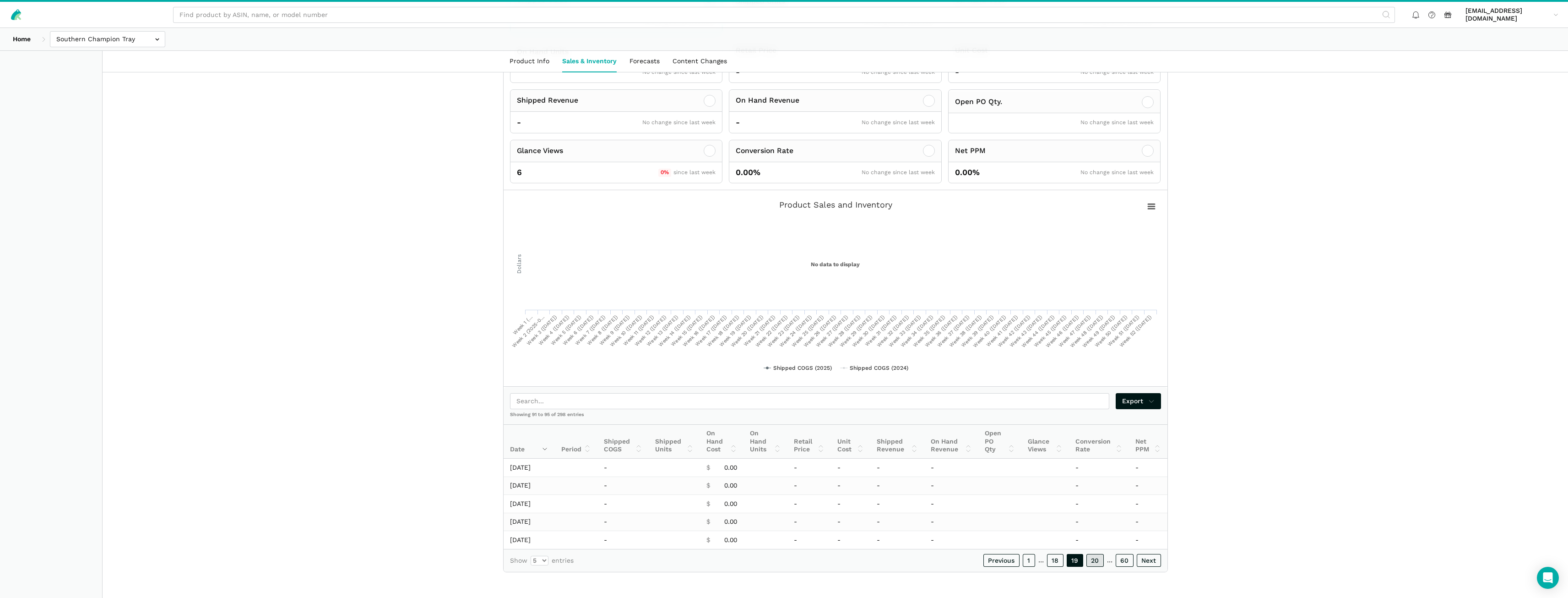
click at [1096, 563] on link "20" at bounding box center [1095, 560] width 18 height 13
click at [1096, 563] on link "21" at bounding box center [1096, 560] width 16 height 13
click at [1096, 563] on link "23" at bounding box center [1096, 560] width 17 height 13
click at [1096, 563] on link "24" at bounding box center [1095, 560] width 18 height 13
click at [1096, 563] on link "25" at bounding box center [1096, 560] width 17 height 13
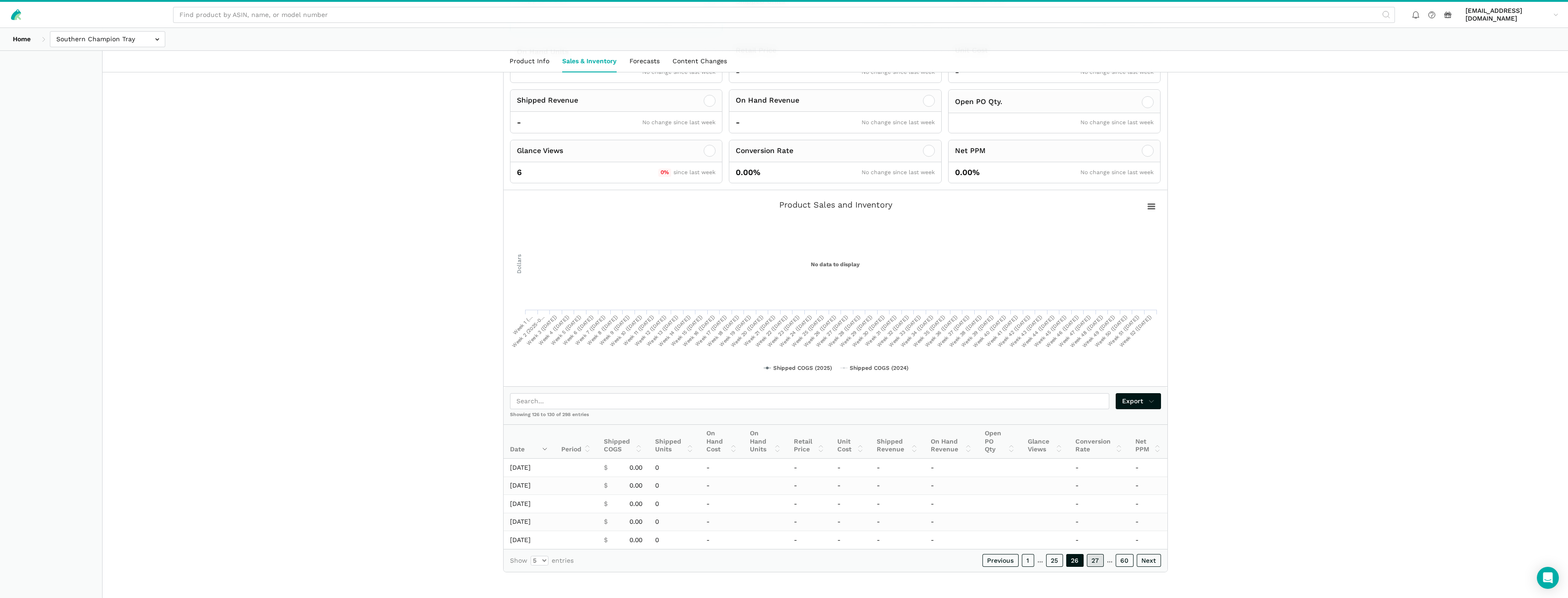
click at [1096, 563] on link "27" at bounding box center [1096, 560] width 17 height 13
click at [1096, 563] on link "28" at bounding box center [1095, 560] width 18 height 13
click at [1096, 563] on link "29" at bounding box center [1095, 560] width 18 height 13
click at [1096, 563] on link "30" at bounding box center [1095, 560] width 18 height 13
click at [1096, 563] on link "31" at bounding box center [1096, 560] width 16 height 13
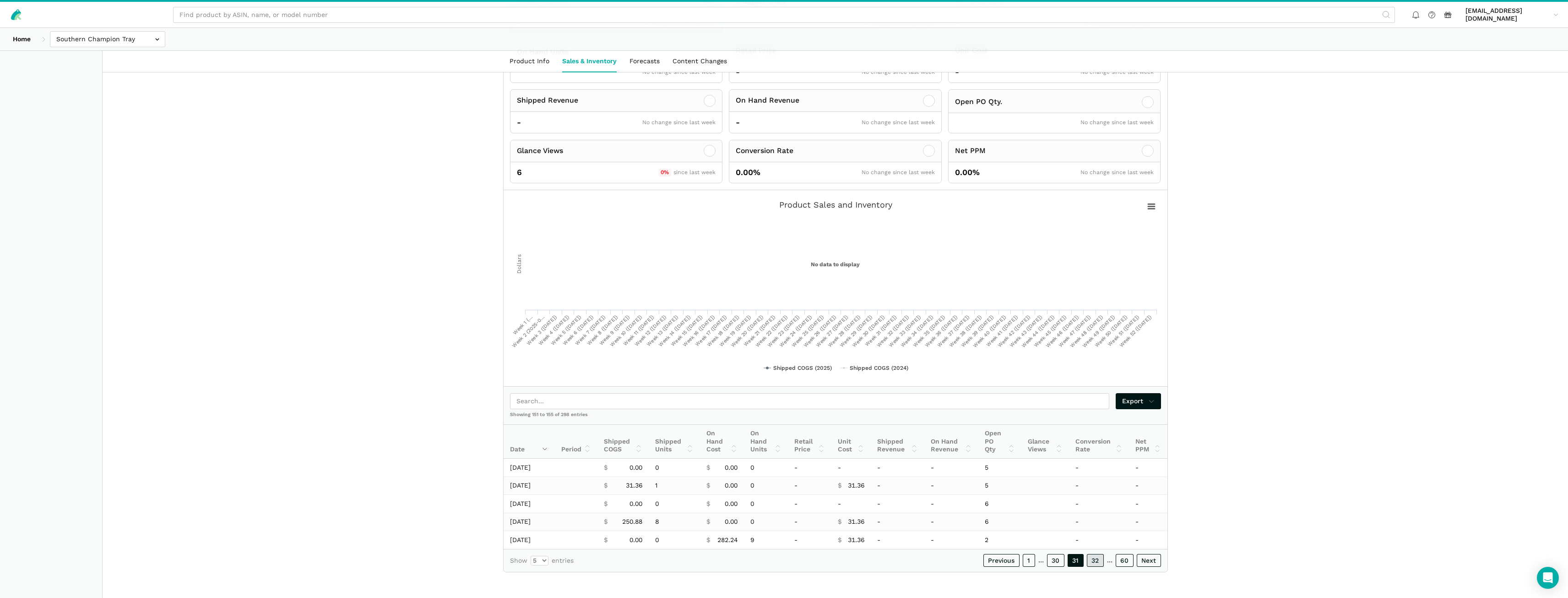
click at [1096, 563] on link "32" at bounding box center [1096, 560] width 17 height 13
click at [1096, 563] on link "33" at bounding box center [1096, 560] width 17 height 13
click at [1096, 563] on link "34" at bounding box center [1095, 560] width 18 height 13
click at [1096, 563] on link "35" at bounding box center [1096, 560] width 17 height 13
click at [1096, 563] on link "36" at bounding box center [1095, 560] width 18 height 13
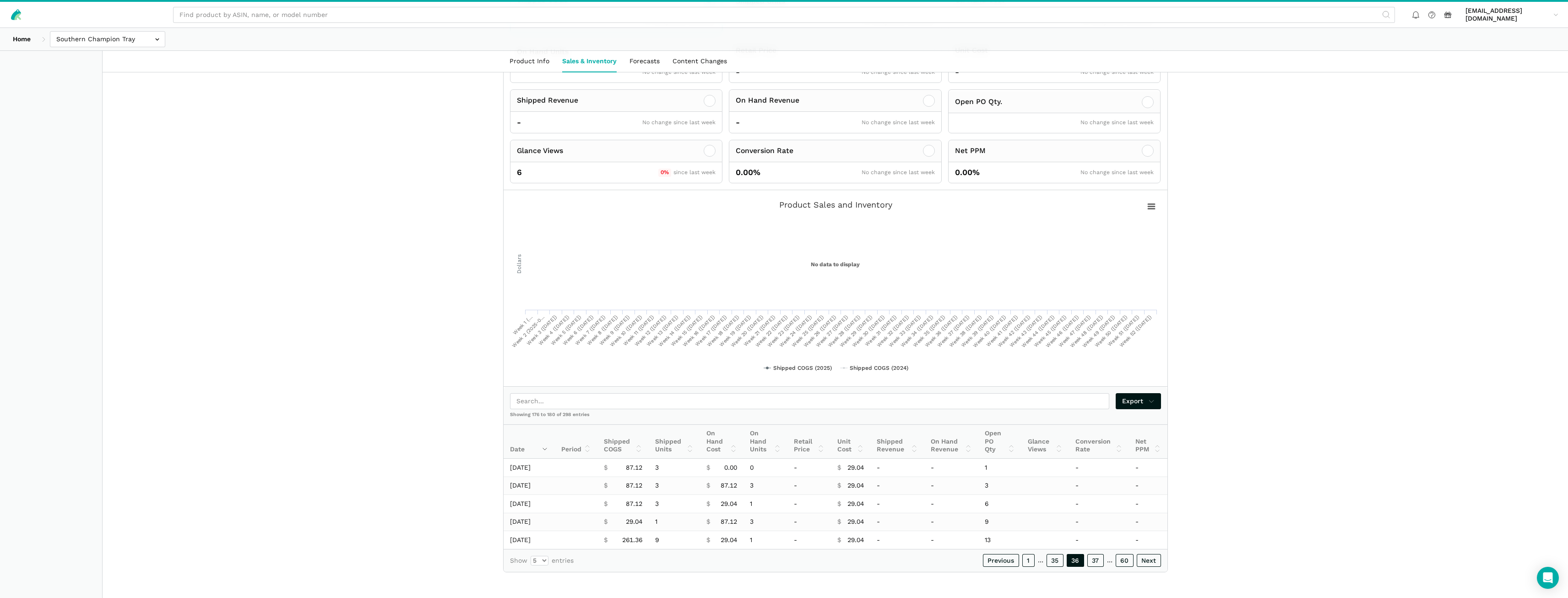
click at [1096, 563] on link "37" at bounding box center [1095, 560] width 16 height 13
click at [1096, 563] on link "38" at bounding box center [1095, 560] width 18 height 13
click at [1096, 563] on link "39" at bounding box center [1095, 560] width 18 height 13
click at [1096, 563] on link "40" at bounding box center [1094, 560] width 18 height 13
click at [1096, 563] on link "41" at bounding box center [1095, 560] width 16 height 13
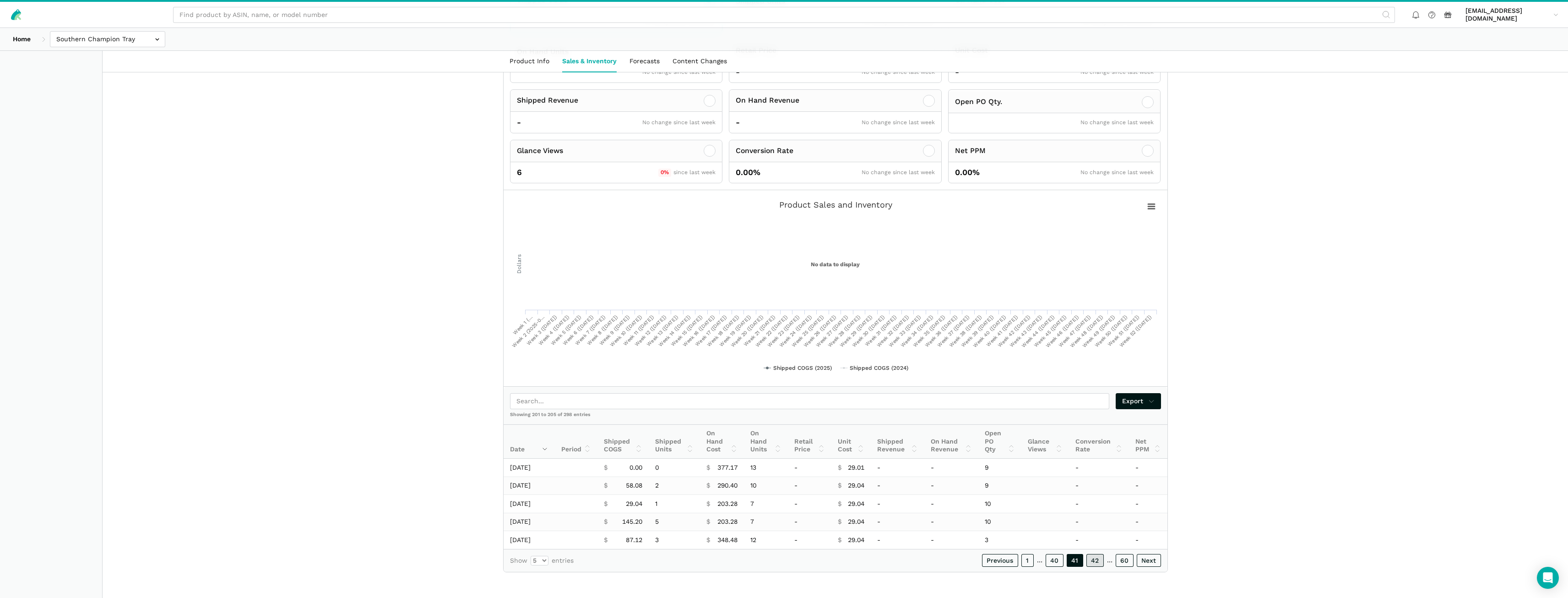
click at [1096, 563] on link "42" at bounding box center [1095, 560] width 18 height 13
click at [1096, 563] on link "43" at bounding box center [1095, 560] width 18 height 13
click at [1096, 563] on link "44" at bounding box center [1094, 560] width 18 height 13
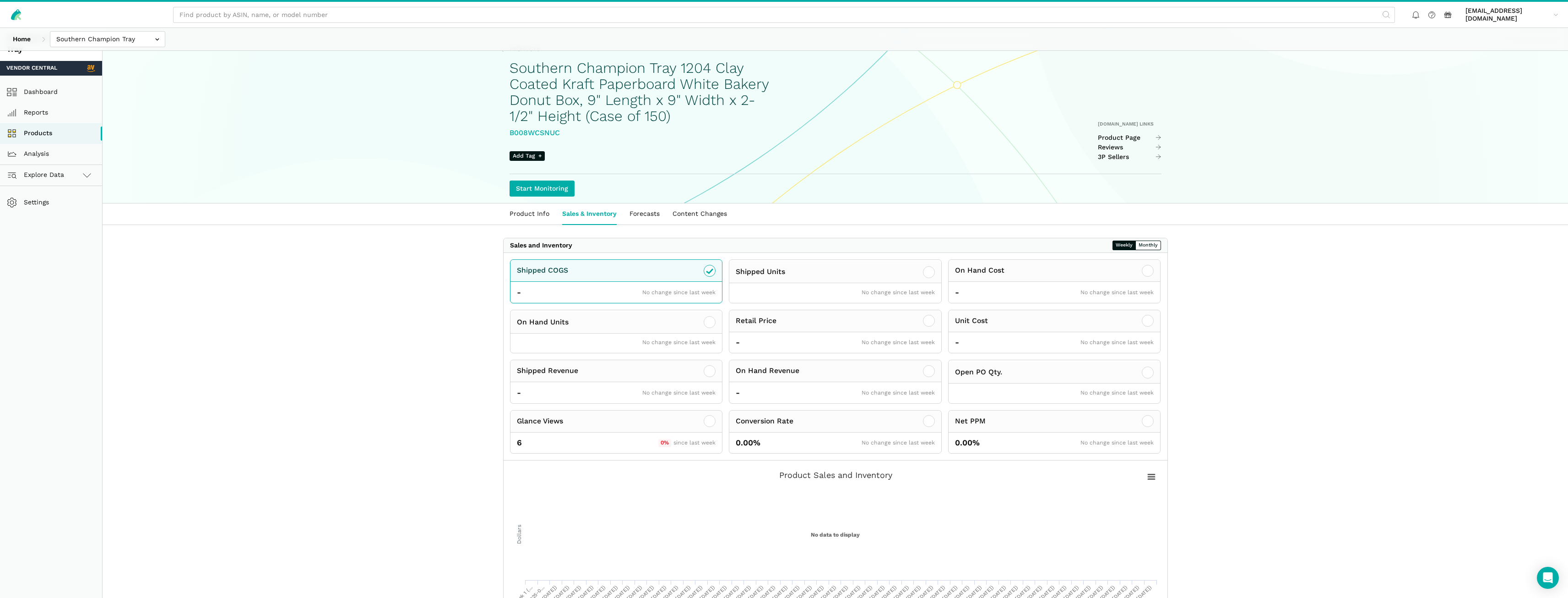
scroll to position [0, 0]
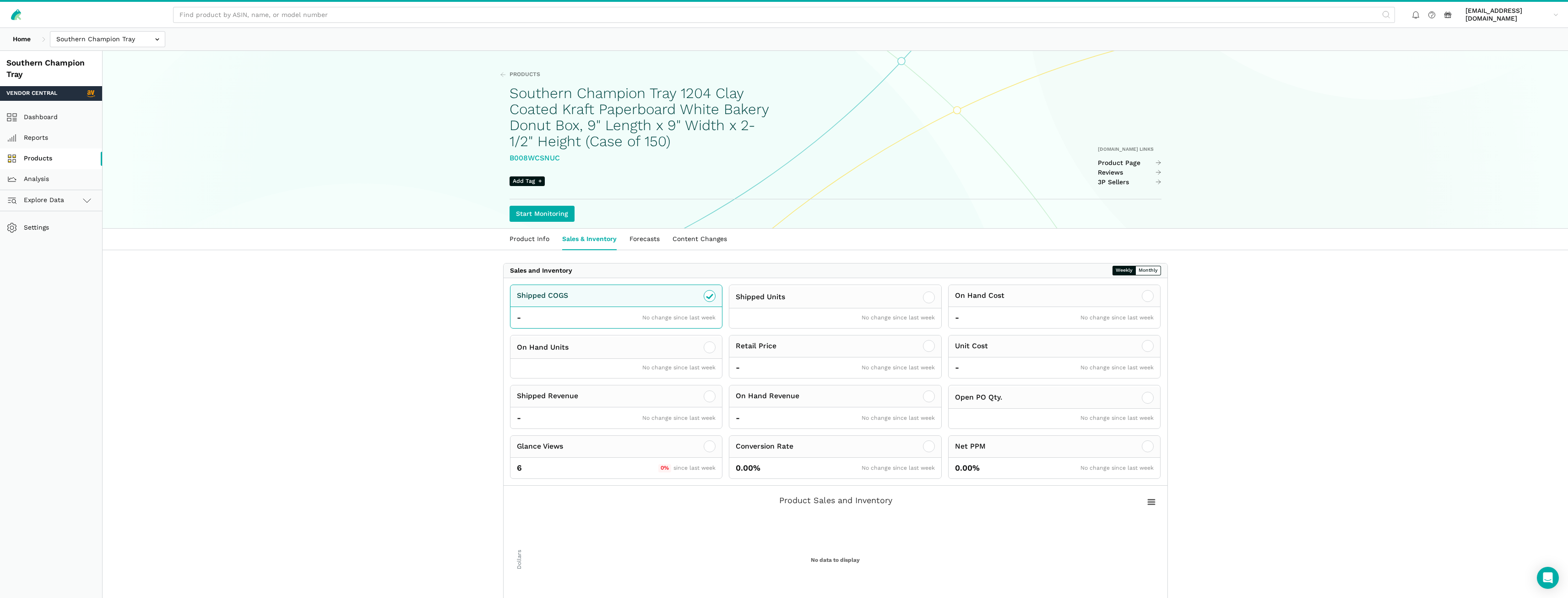
click at [35, 164] on link "Products" at bounding box center [51, 159] width 102 height 21
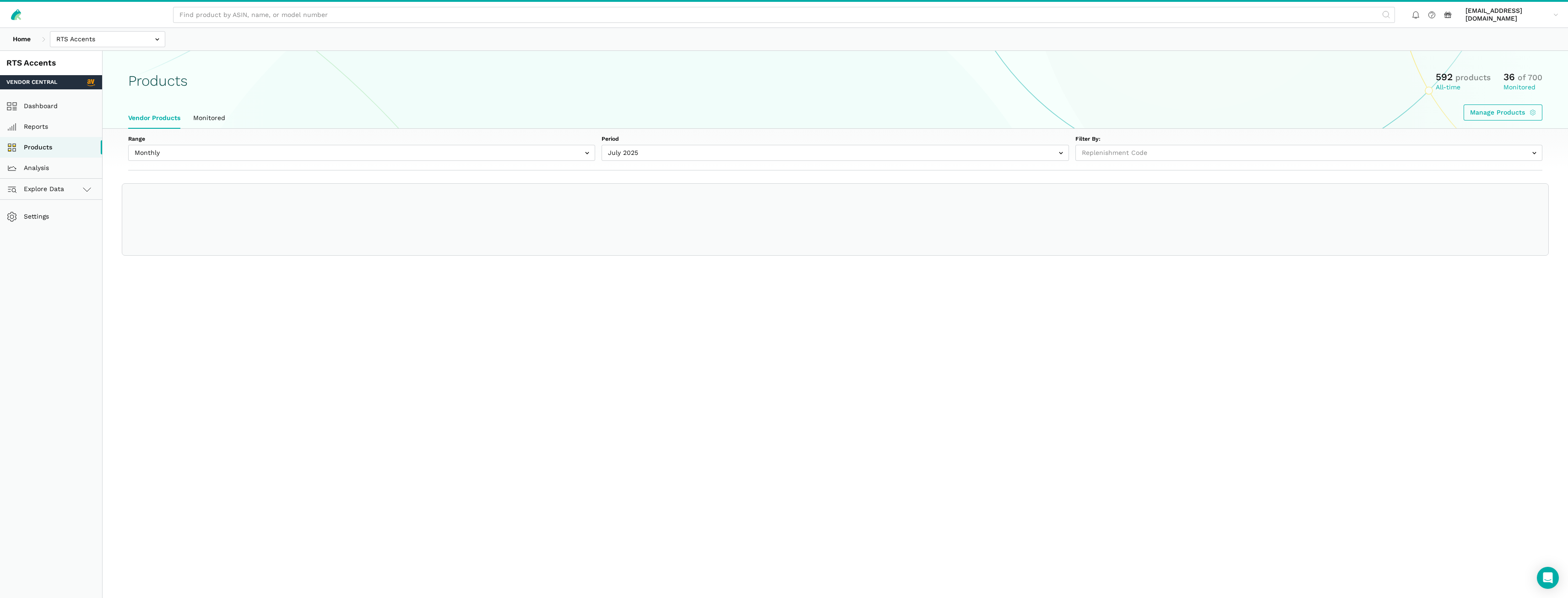
select select "Monthly|[DATE]"
select select
select select "Monthly|2025-07-01"
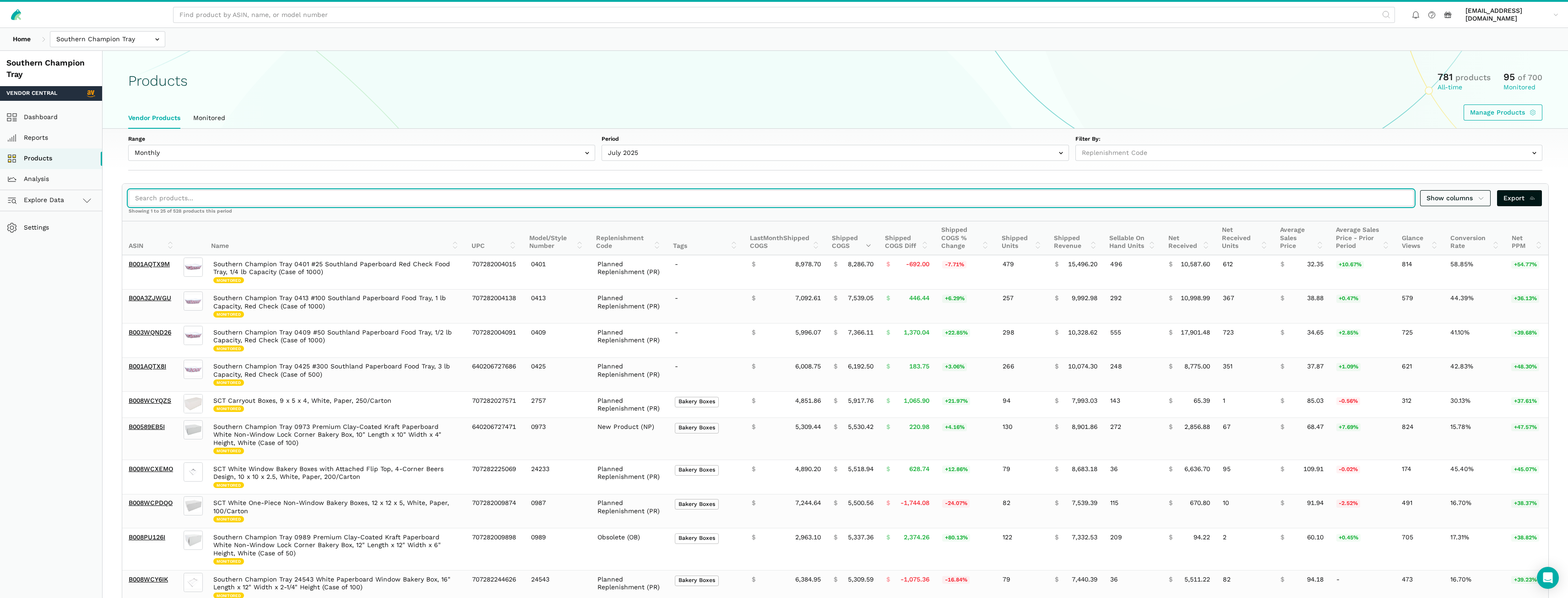
click at [264, 199] on input "search" at bounding box center [771, 198] width 1285 height 16
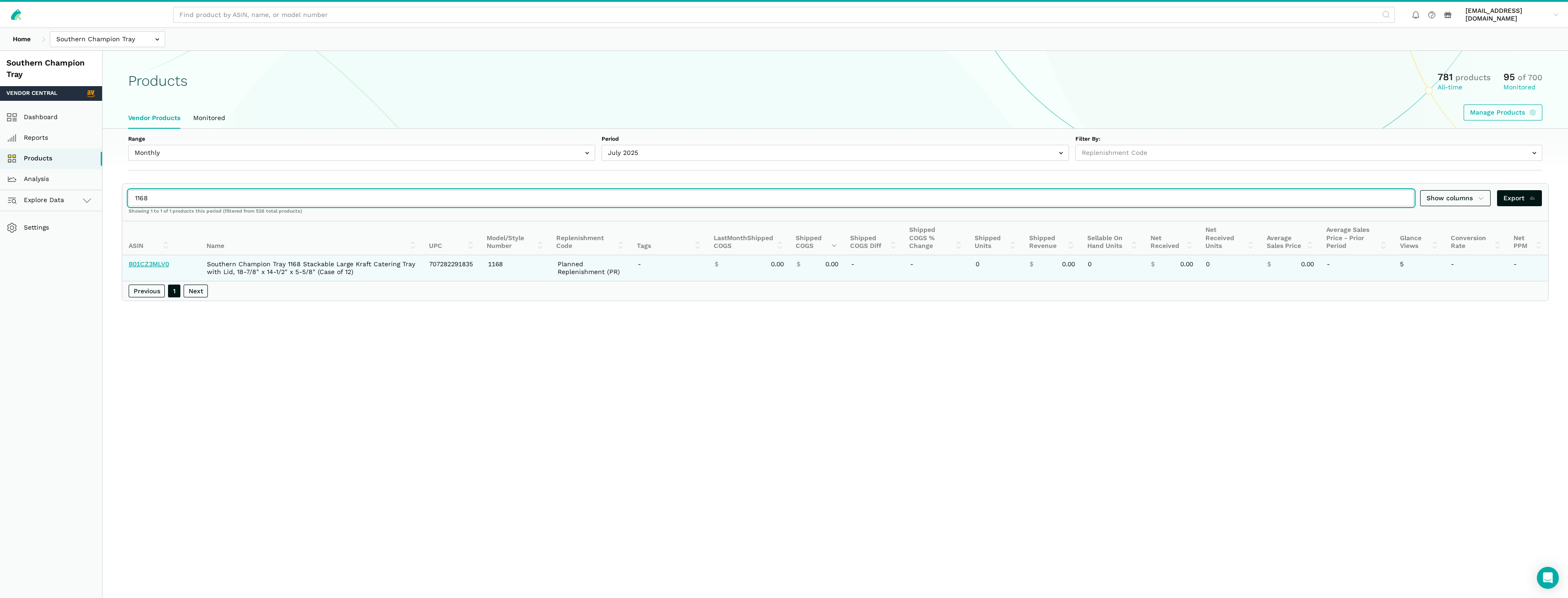
type input "1168"
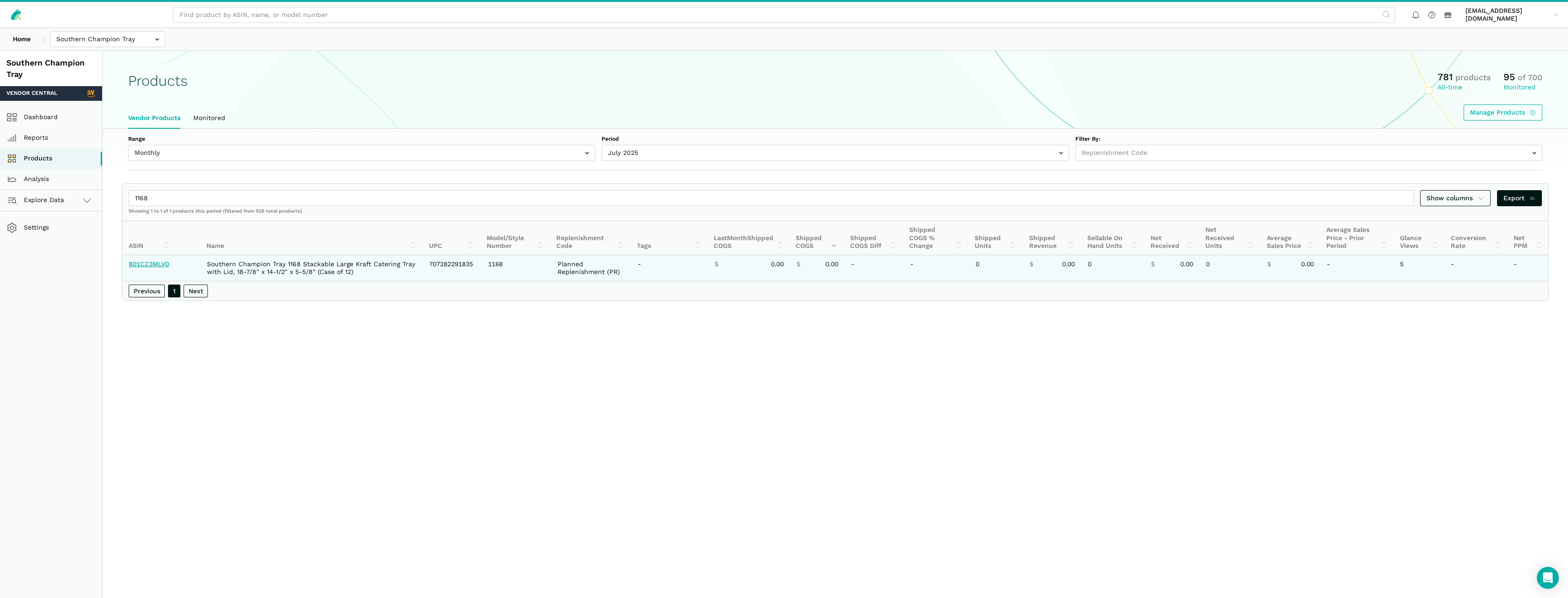
click at [161, 265] on link "B01CZ3MLV0" at bounding box center [149, 264] width 40 height 7
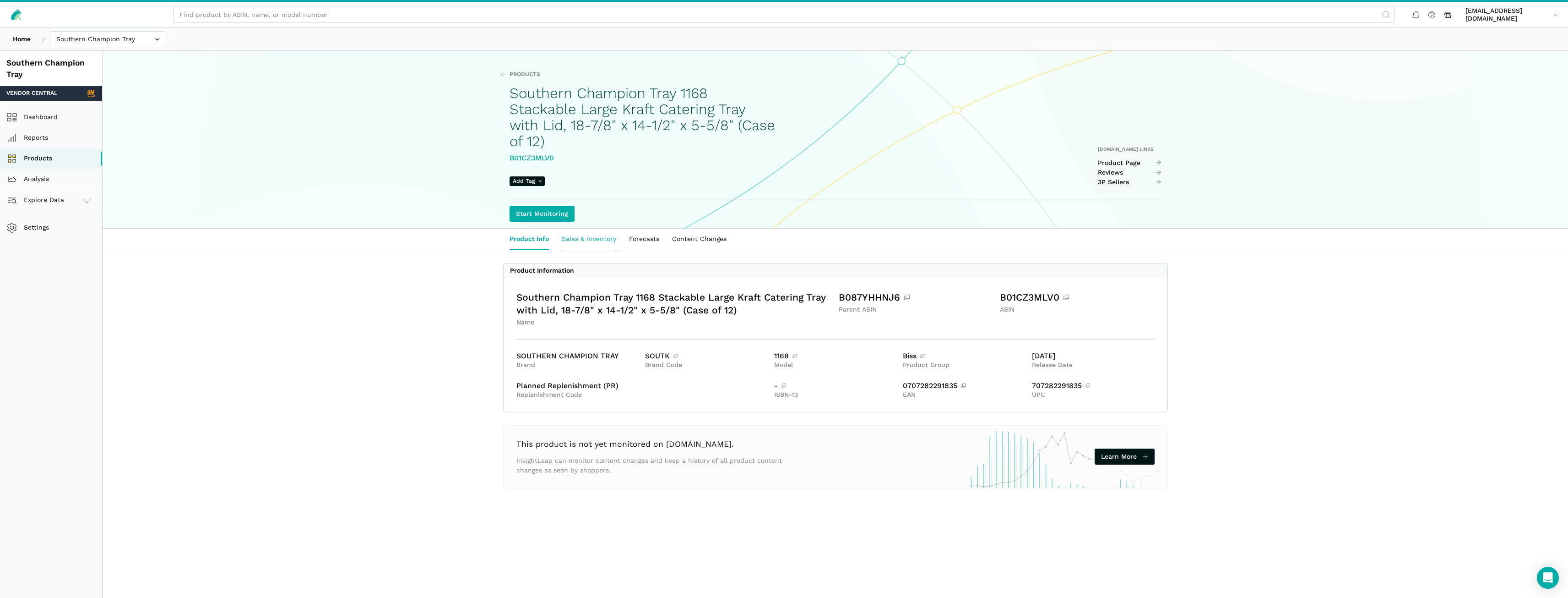
click at [599, 242] on link "Sales & Inventory" at bounding box center [589, 239] width 68 height 21
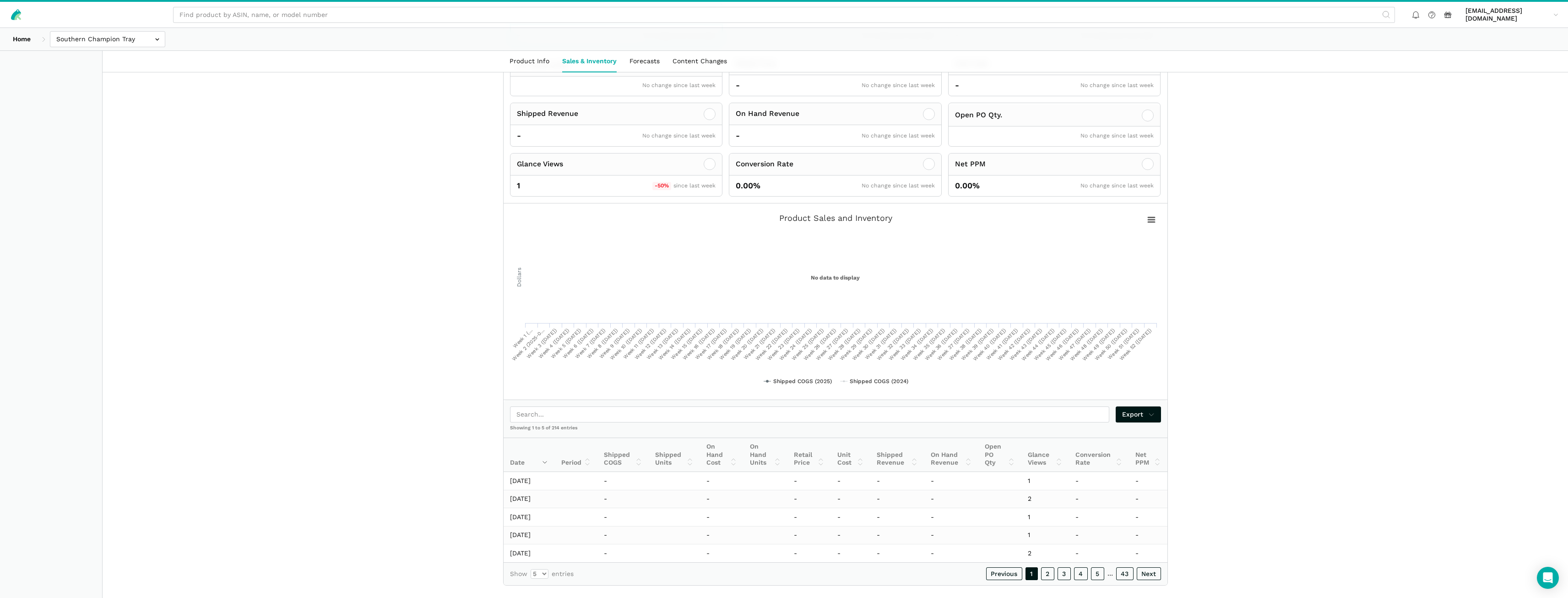
scroll to position [295, 0]
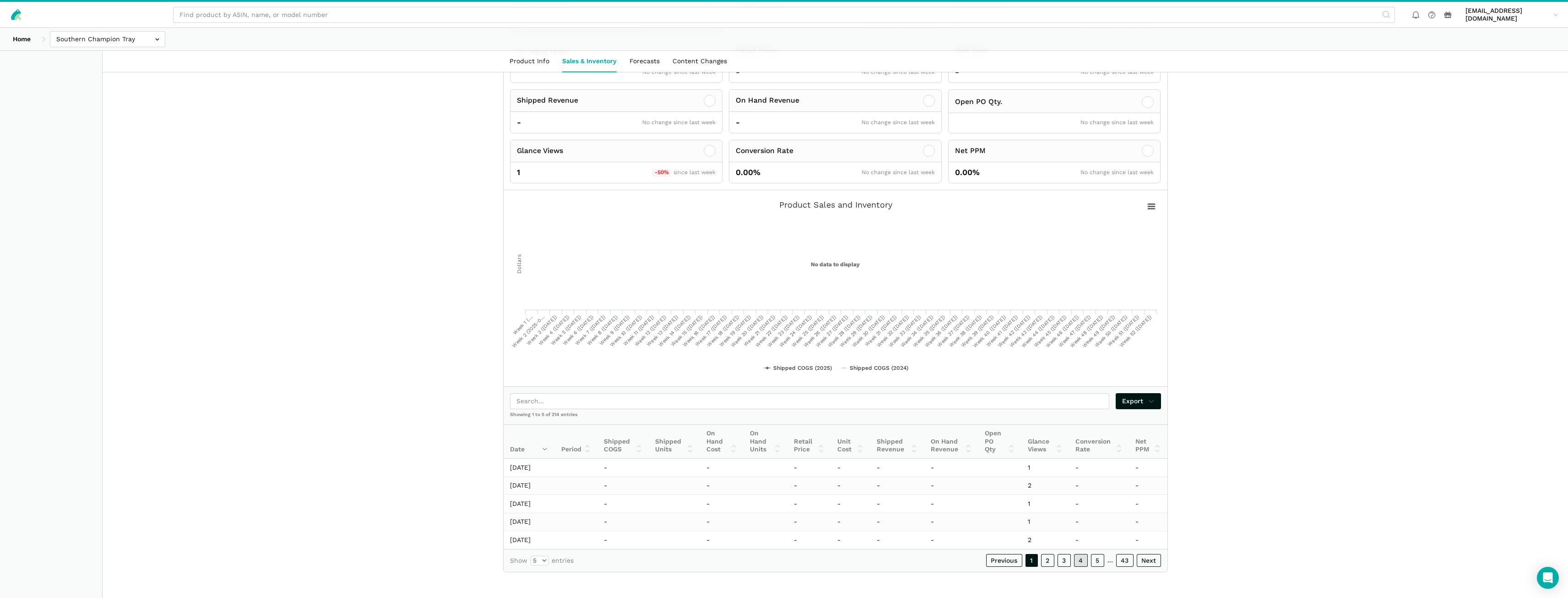
click at [1077, 560] on link "4" at bounding box center [1080, 560] width 14 height 13
click at [1096, 560] on link "5" at bounding box center [1097, 560] width 13 height 13
click at [1096, 558] on link "6" at bounding box center [1097, 560] width 14 height 13
click at [1095, 563] on link "7" at bounding box center [1097, 560] width 13 height 13
click at [1094, 560] on link "8" at bounding box center [1097, 560] width 14 height 13
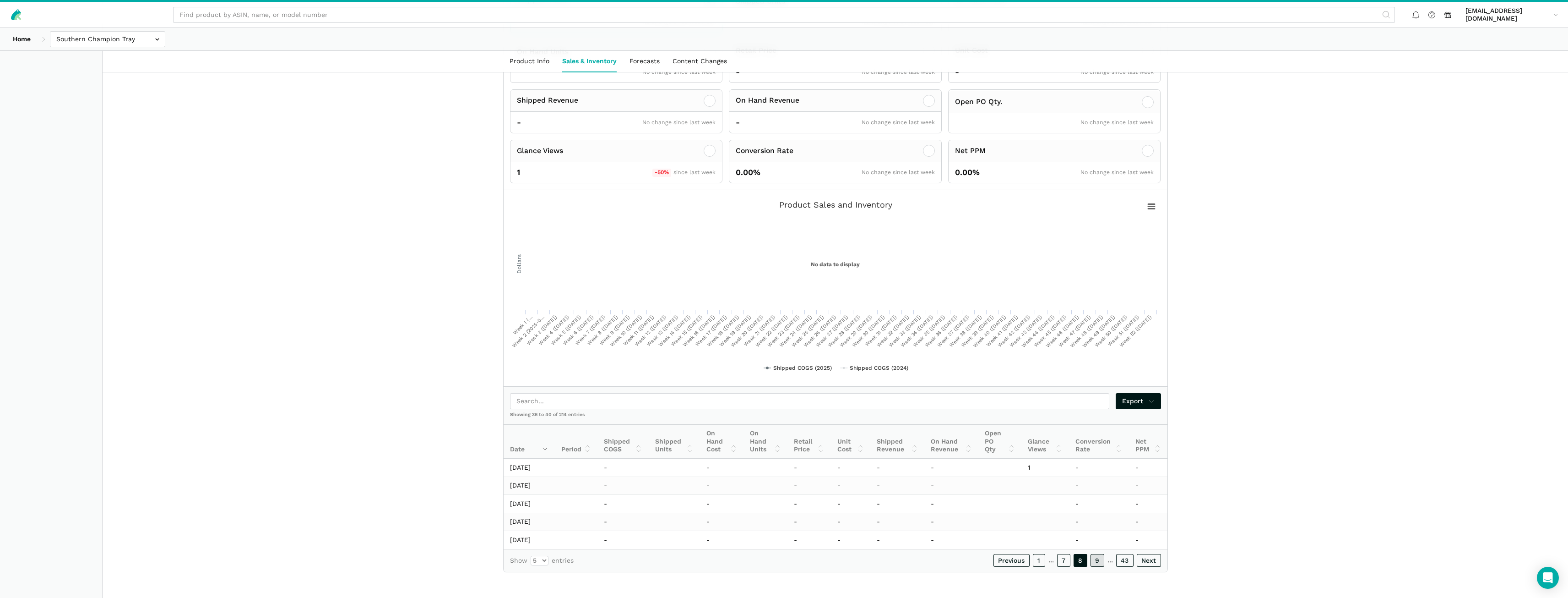
click at [1094, 560] on link "9" at bounding box center [1097, 560] width 14 height 13
click at [1096, 560] on link "10" at bounding box center [1096, 560] width 16 height 13
click at [1097, 560] on link "11" at bounding box center [1096, 560] width 15 height 13
click at [1097, 560] on link "12" at bounding box center [1096, 560] width 16 height 13
click at [1097, 560] on link "13" at bounding box center [1096, 560] width 16 height 13
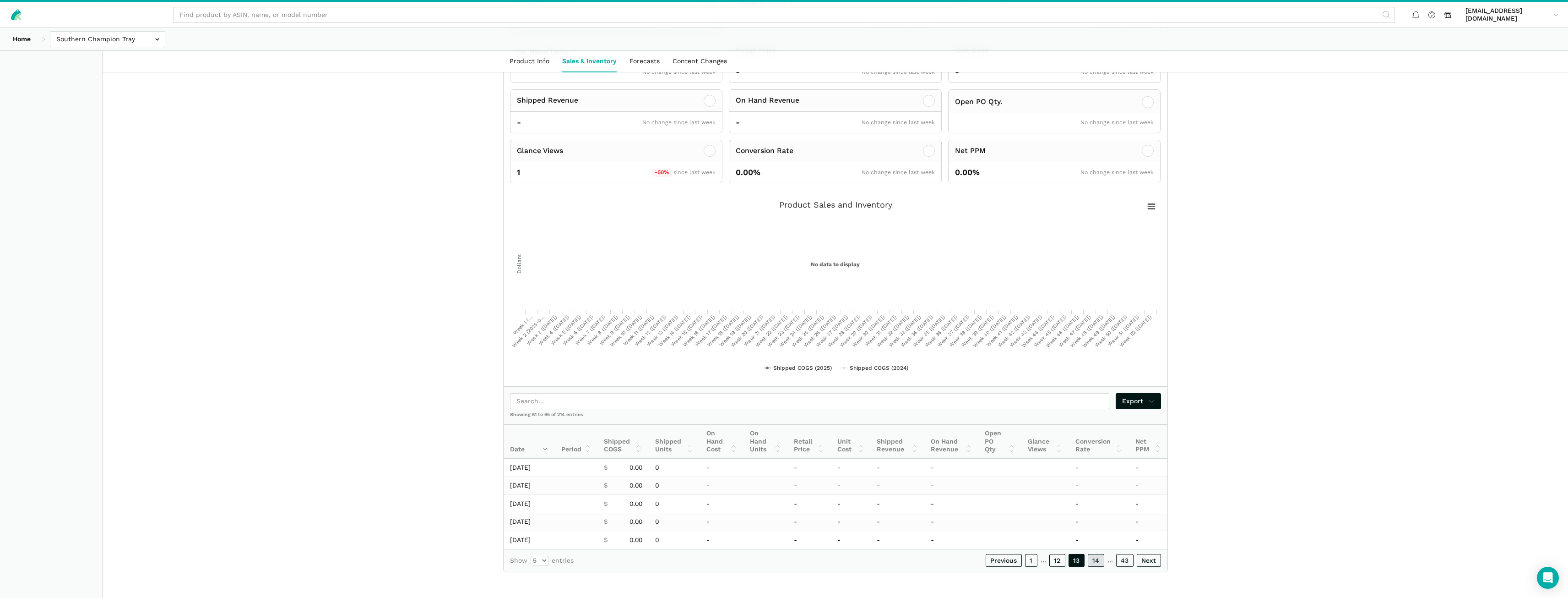
click at [1097, 560] on link "14" at bounding box center [1096, 560] width 16 height 13
click at [1097, 560] on link "15" at bounding box center [1096, 560] width 16 height 13
click at [1097, 560] on link "16" at bounding box center [1096, 560] width 16 height 13
click at [1097, 560] on link "17" at bounding box center [1096, 560] width 16 height 13
click at [1097, 560] on link "18" at bounding box center [1096, 560] width 16 height 13
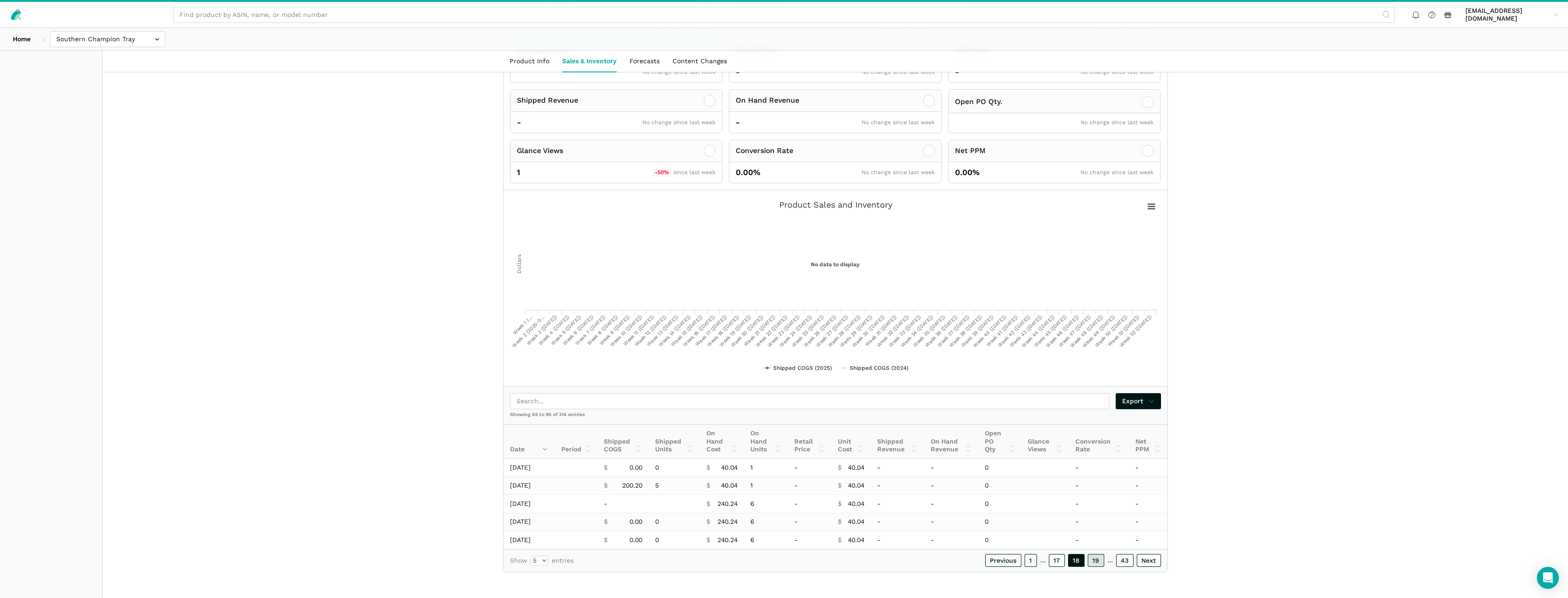
click at [1097, 560] on link "19" at bounding box center [1096, 560] width 16 height 13
click at [1097, 560] on link "20" at bounding box center [1096, 560] width 18 height 13
click at [1097, 560] on link "21" at bounding box center [1096, 560] width 16 height 13
click at [1097, 560] on link "22" at bounding box center [1096, 560] width 17 height 13
click at [1097, 560] on link "23" at bounding box center [1096, 560] width 17 height 13
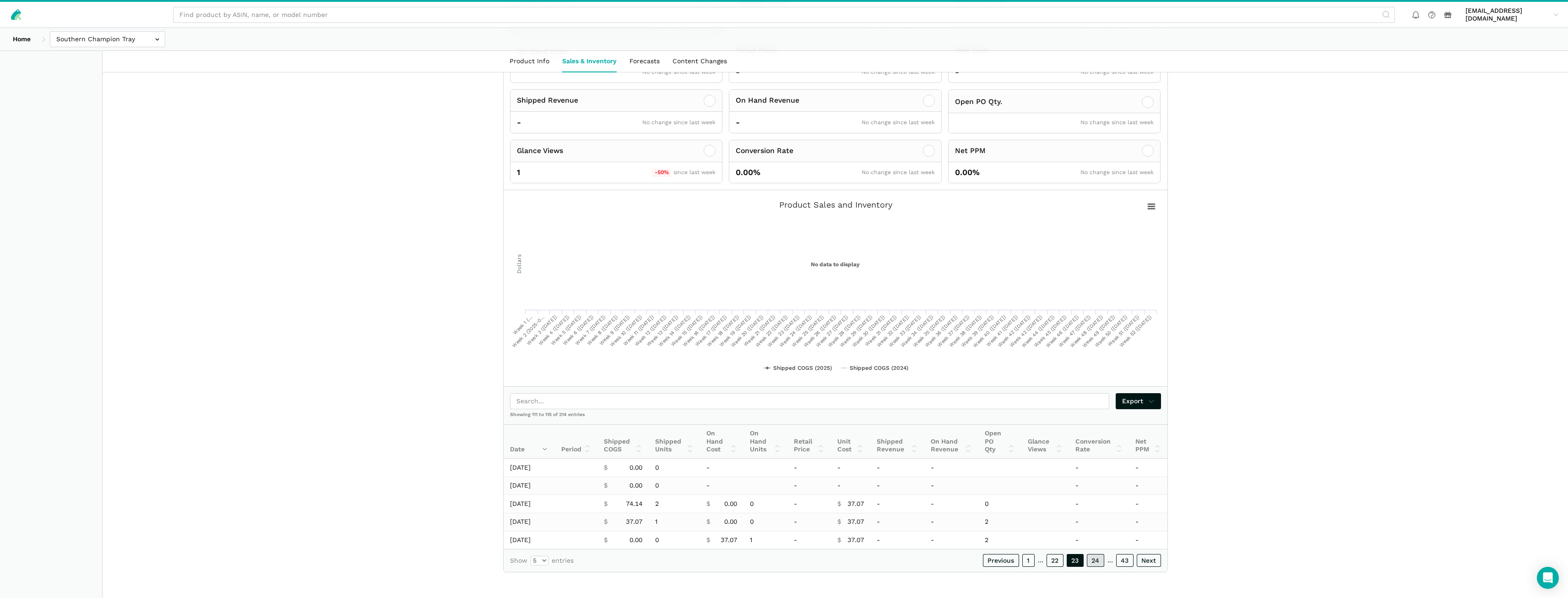
click at [1097, 560] on link "24" at bounding box center [1096, 560] width 18 height 13
click at [1097, 559] on link "25" at bounding box center [1096, 560] width 17 height 13
click at [1096, 559] on link "26" at bounding box center [1096, 560] width 18 height 13
click at [1098, 559] on link "27" at bounding box center [1096, 560] width 17 height 13
click at [1097, 560] on link "28" at bounding box center [1096, 560] width 18 height 13
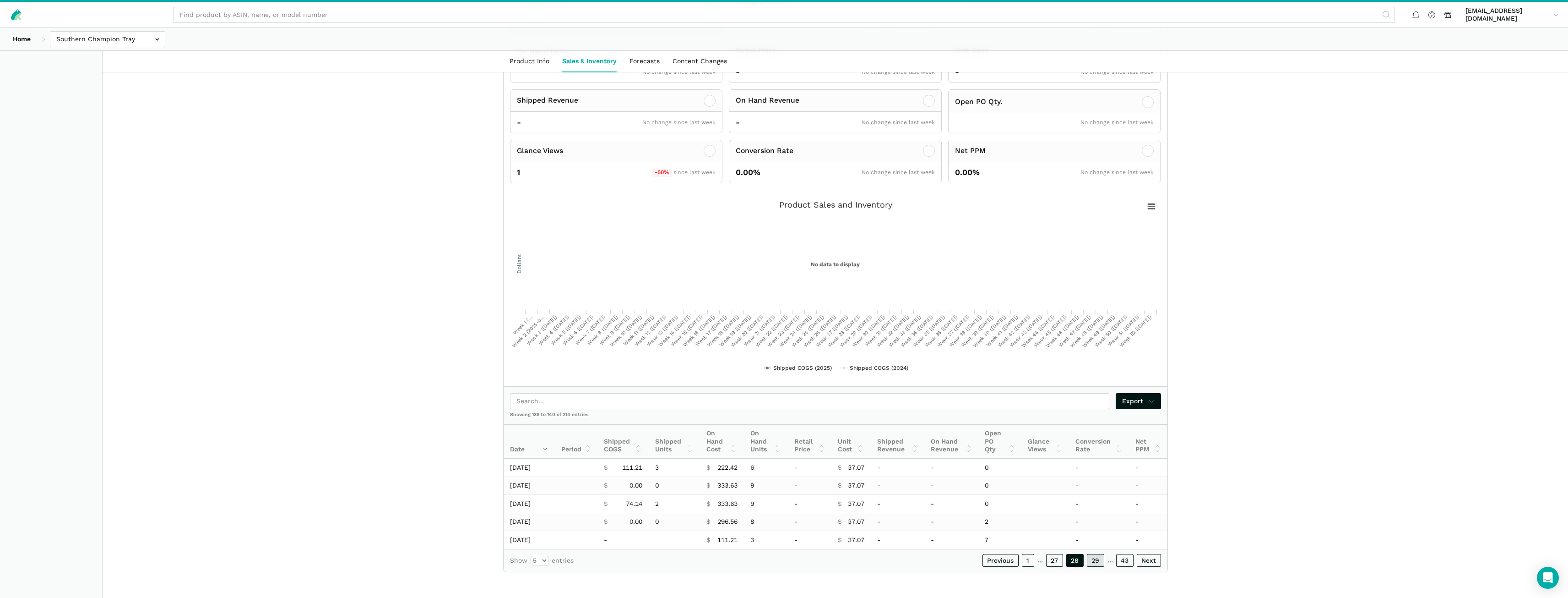
click at [1097, 560] on link "29" at bounding box center [1096, 560] width 18 height 13
click at [1097, 560] on link "30" at bounding box center [1096, 560] width 18 height 13
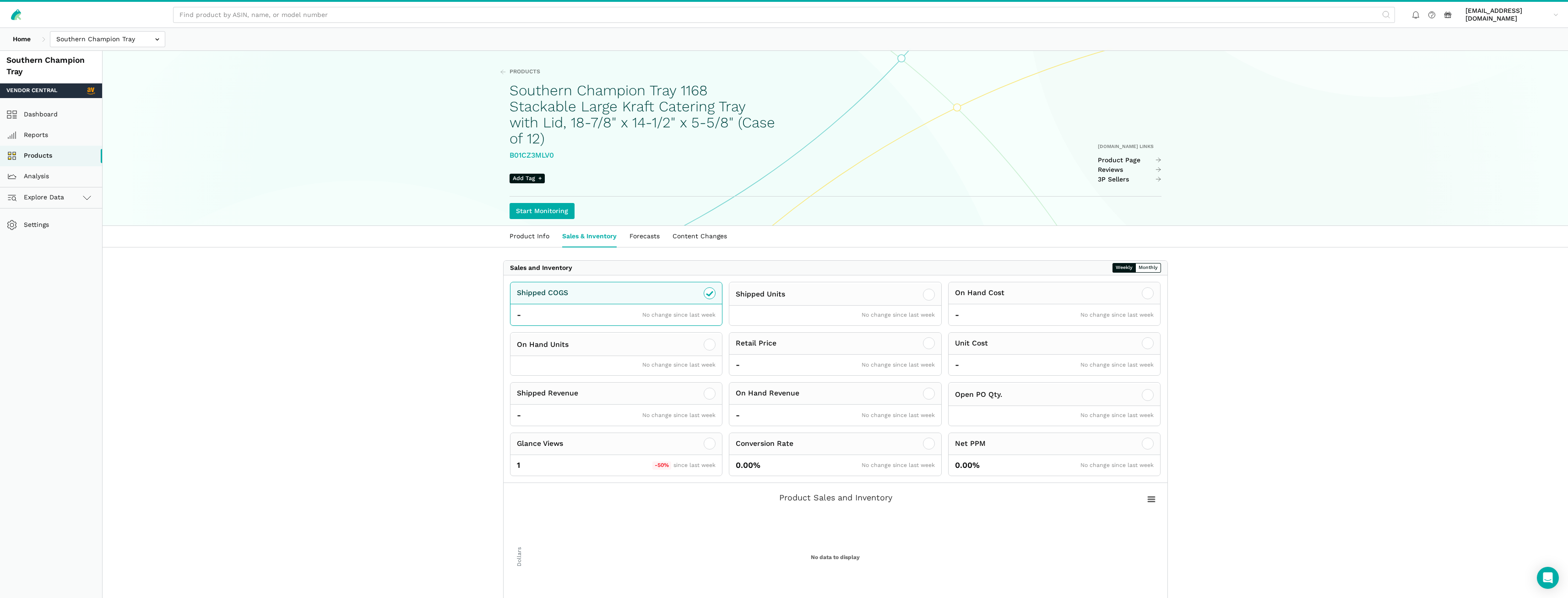
scroll to position [0, 0]
click at [510, 238] on link "Product Info" at bounding box center [530, 239] width 52 height 21
